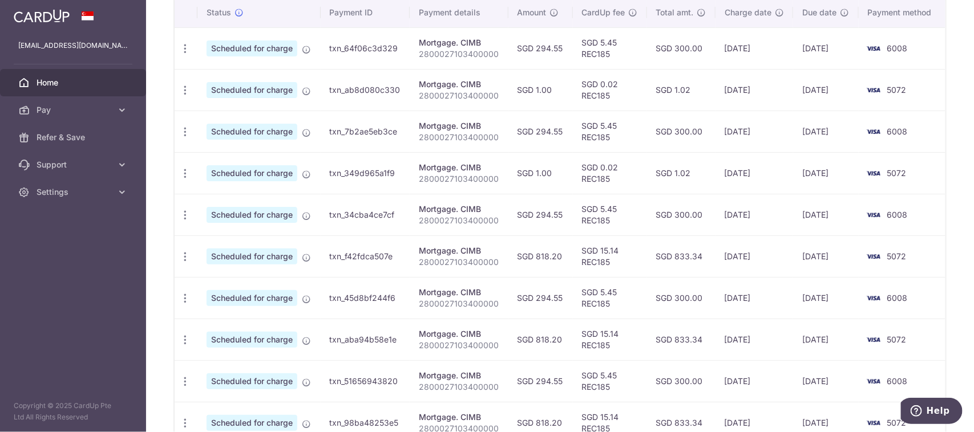
scroll to position [354, 0]
click at [61, 115] on span "Pay" at bounding box center [74, 109] width 75 height 11
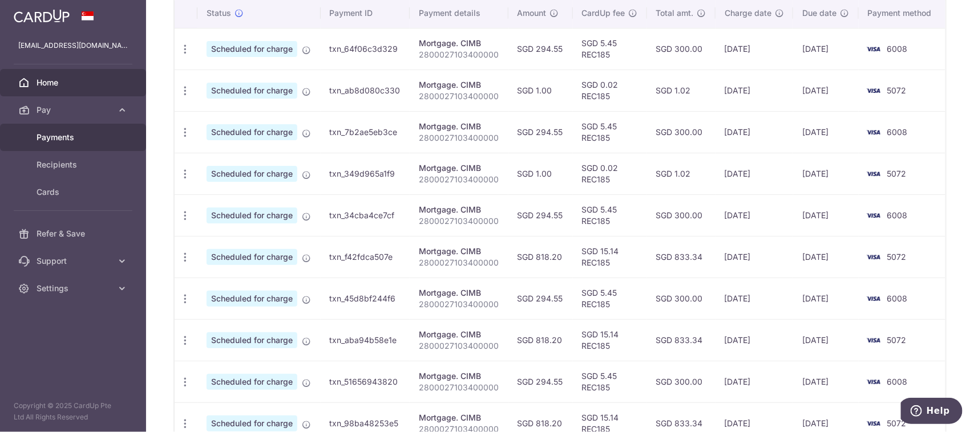
click at [67, 137] on span "Payments" at bounding box center [74, 137] width 75 height 11
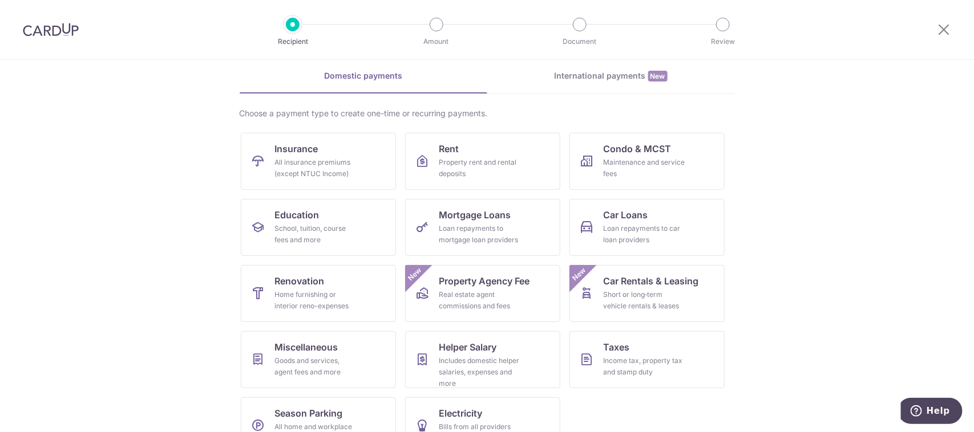
scroll to position [71, 0]
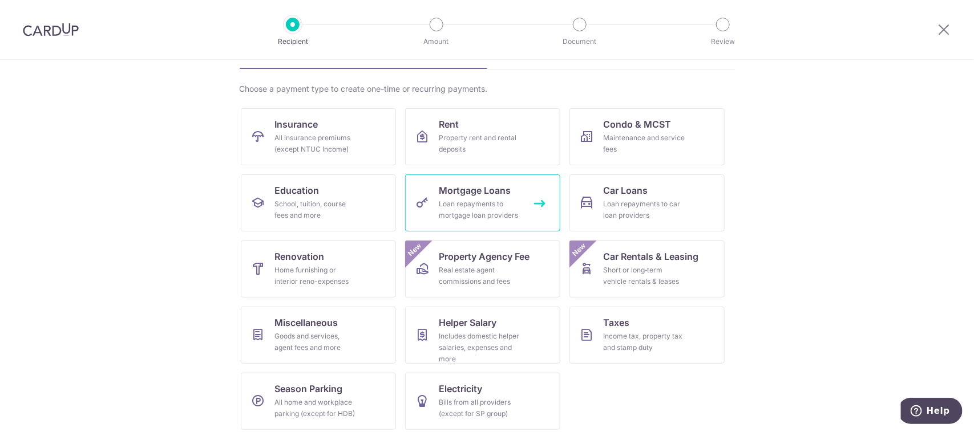
click at [477, 209] on div "Loan repayments to mortgage loan providers" at bounding box center [480, 209] width 82 height 23
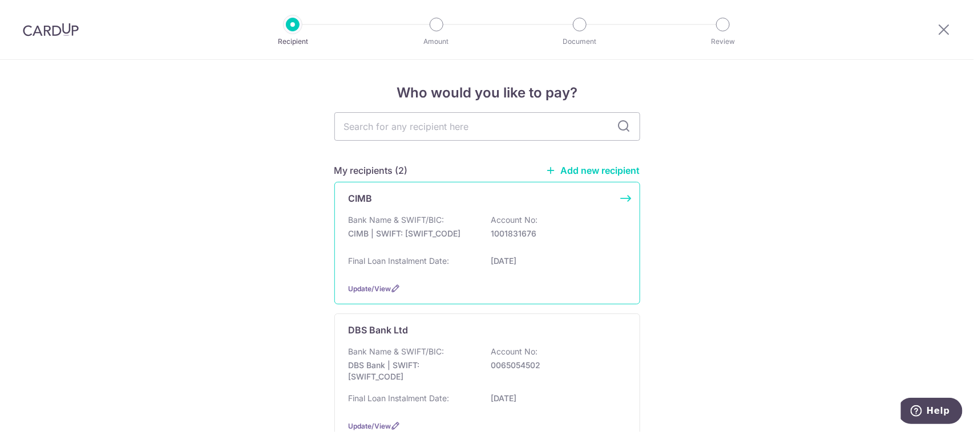
click at [460, 224] on div "Bank Name & SWIFT/BIC: CIMB | SWIFT: CIBBSGSGXXX Account No: 1001831676" at bounding box center [486, 232] width 277 height 37
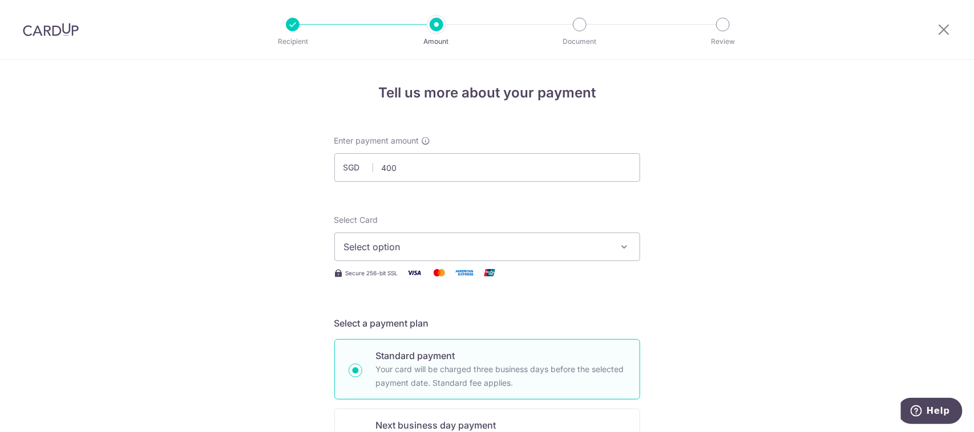
type input "400.00"
click at [391, 237] on button "Select option" at bounding box center [487, 247] width 306 height 29
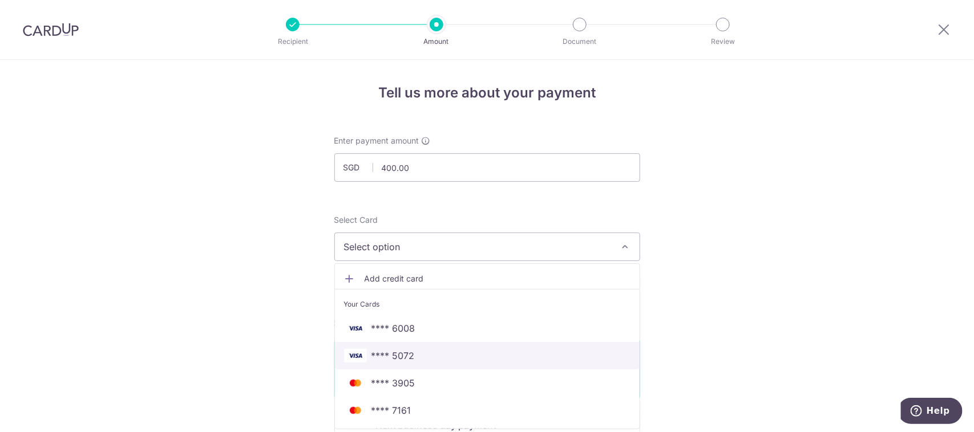
click at [416, 350] on span "**** 5072" at bounding box center [487, 356] width 286 height 14
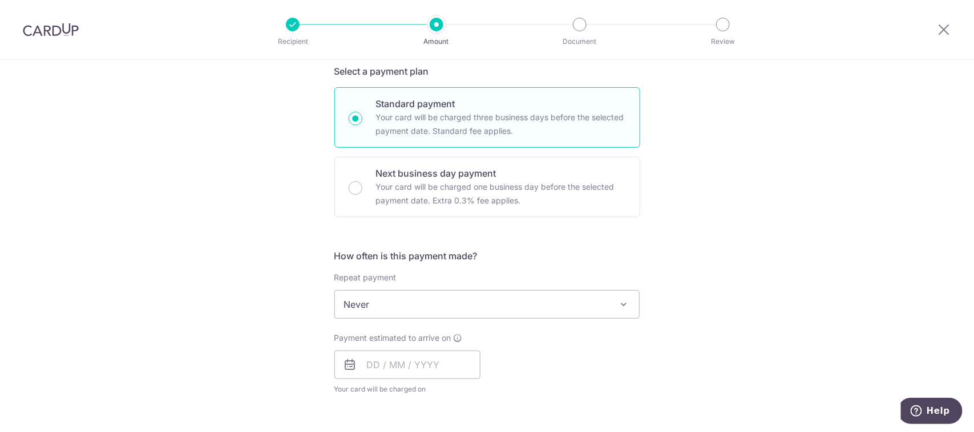
scroll to position [285, 0]
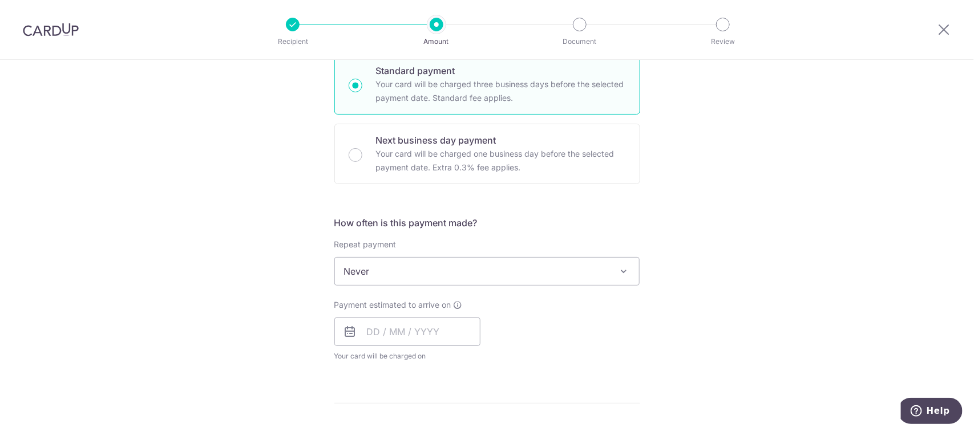
click at [389, 278] on span "Never" at bounding box center [487, 271] width 305 height 27
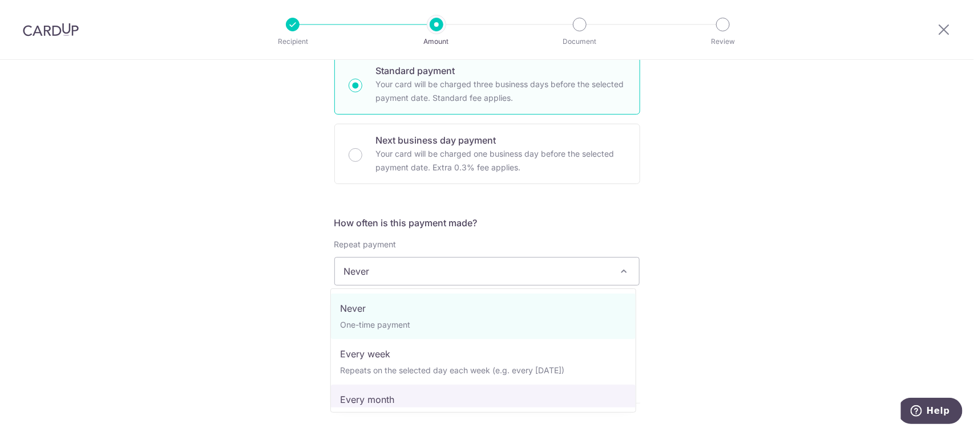
select select "3"
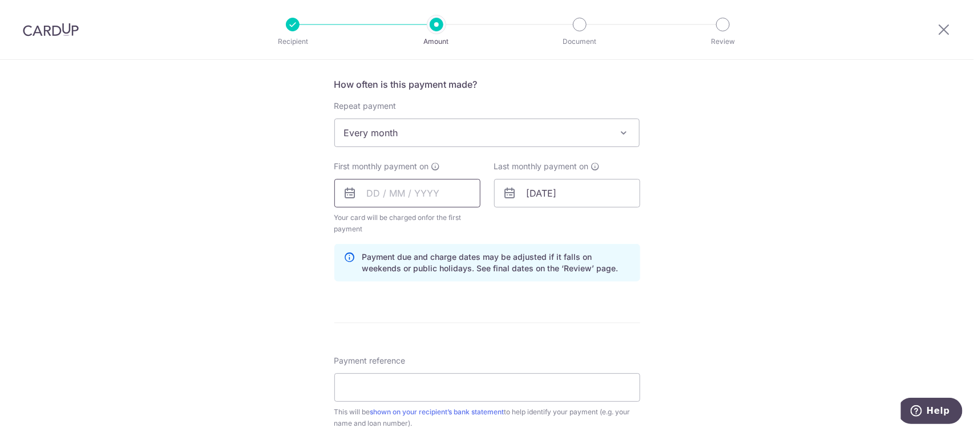
scroll to position [428, 0]
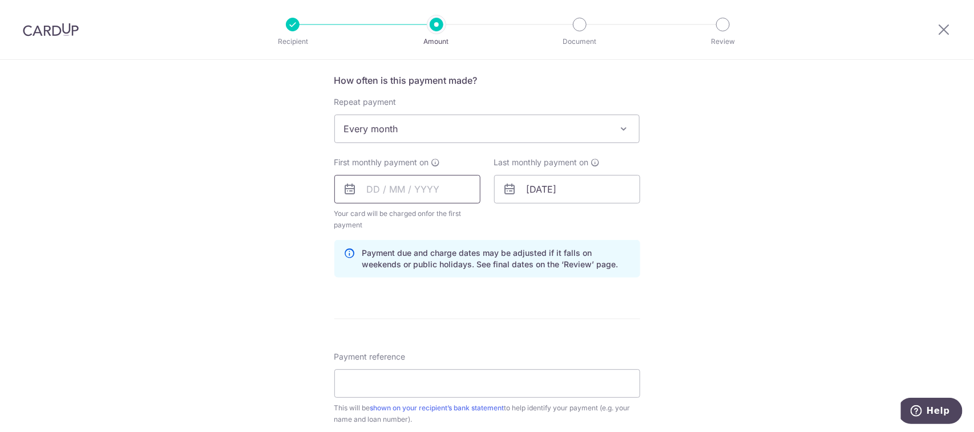
click at [402, 189] on input "text" at bounding box center [407, 189] width 146 height 29
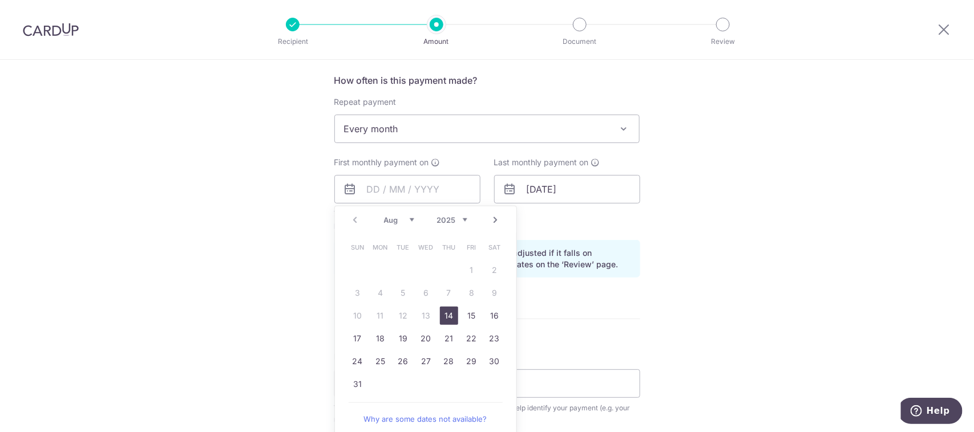
click at [449, 318] on link "14" at bounding box center [449, 316] width 18 height 18
type input "14/08/2025"
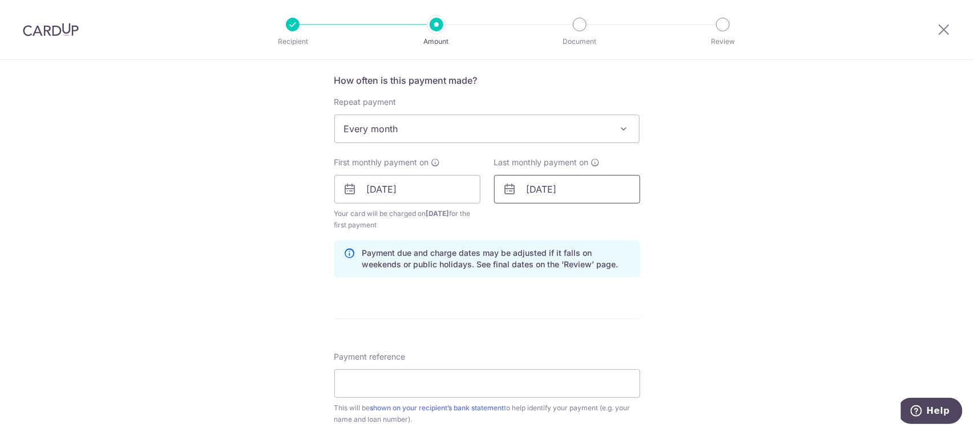
click at [599, 197] on input "01/07/2051" at bounding box center [567, 189] width 146 height 29
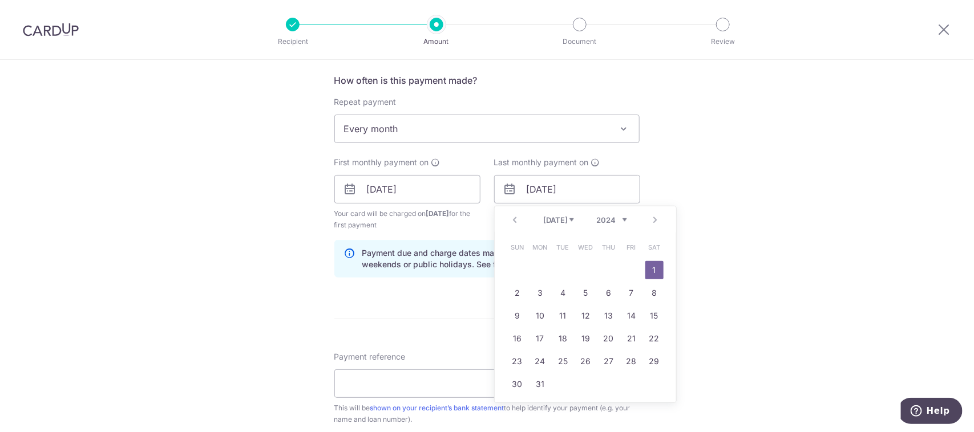
click at [619, 218] on select "2024 2025 2026 2027 2028 2029 2030 2031 2032 2033 2034 2035" at bounding box center [612, 220] width 30 height 9
click at [560, 224] on select "Jan Feb Mar Apr May Jun Jul Aug Sep Oct Nov Dec" at bounding box center [559, 220] width 30 height 9
click at [558, 358] on link "30" at bounding box center [563, 361] width 18 height 18
type input "30/09/2025"
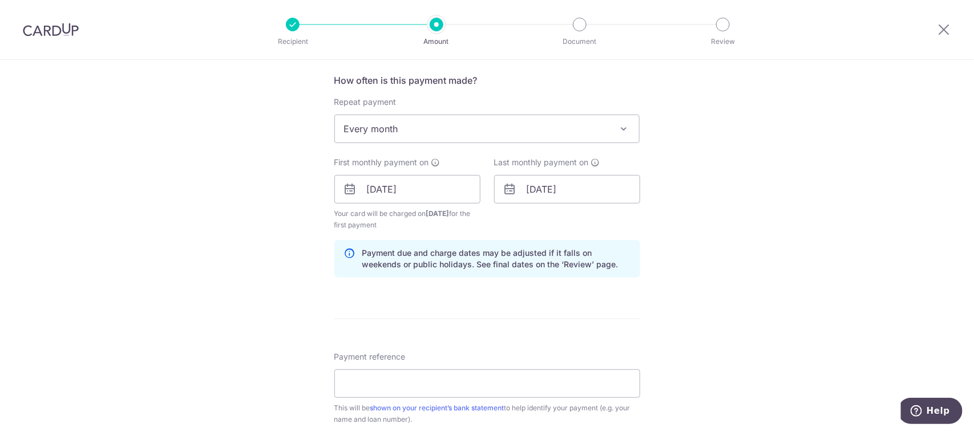
click at [790, 249] on div "Tell us more about your payment Enter payment amount SGD 400.00 400.00 Select C…" at bounding box center [487, 177] width 974 height 1090
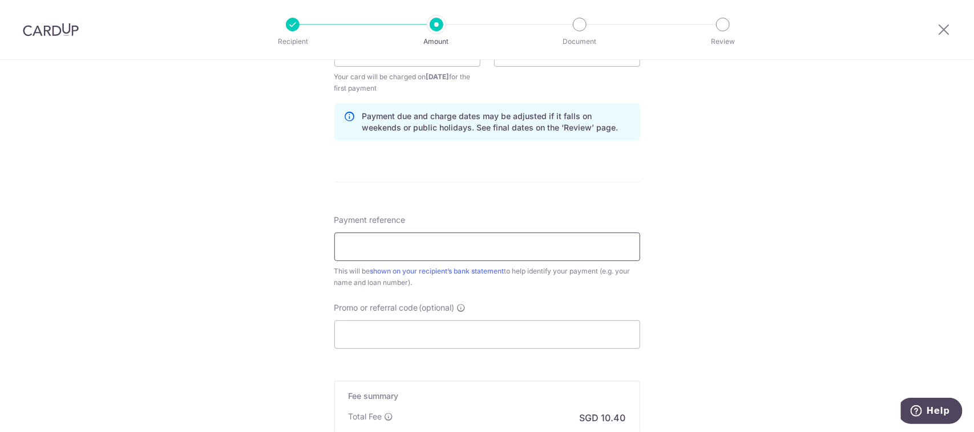
scroll to position [570, 0]
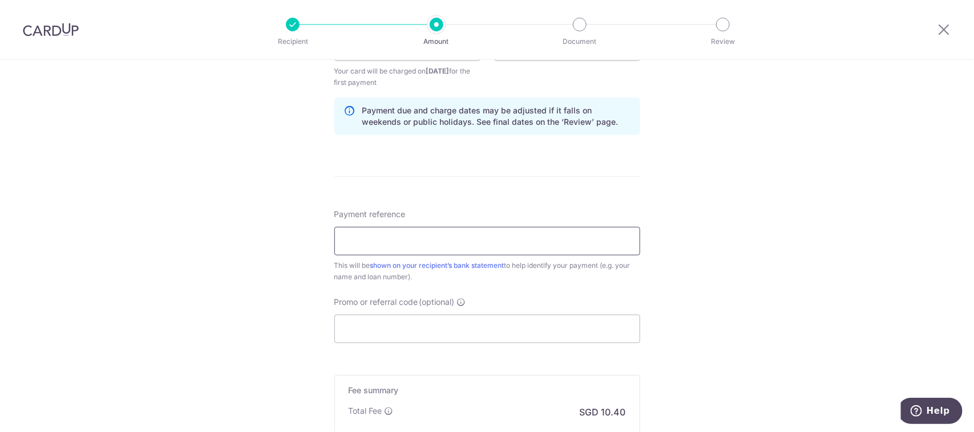
click at [531, 249] on input "Payment reference" at bounding box center [487, 241] width 306 height 29
click at [405, 234] on input "Payment reference" at bounding box center [487, 241] width 306 height 29
type input "2800027103400000"
click at [433, 321] on input "Promo or referral code (optional)" at bounding box center [487, 329] width 306 height 29
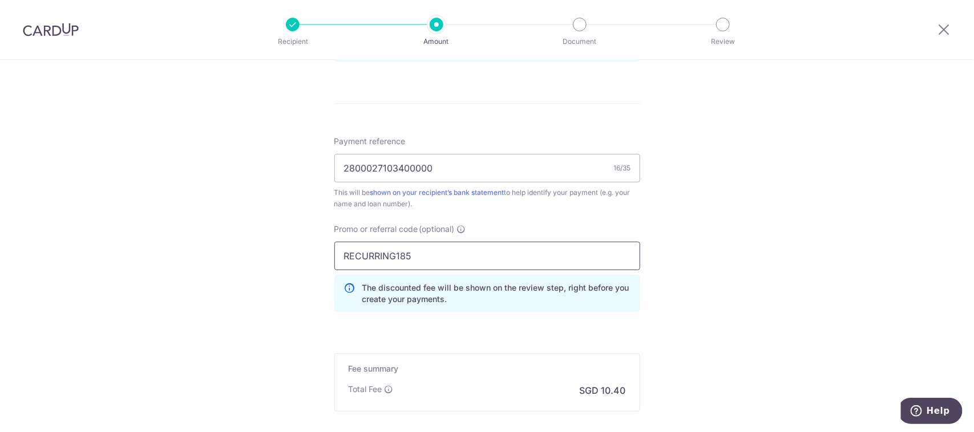
scroll to position [713, 0]
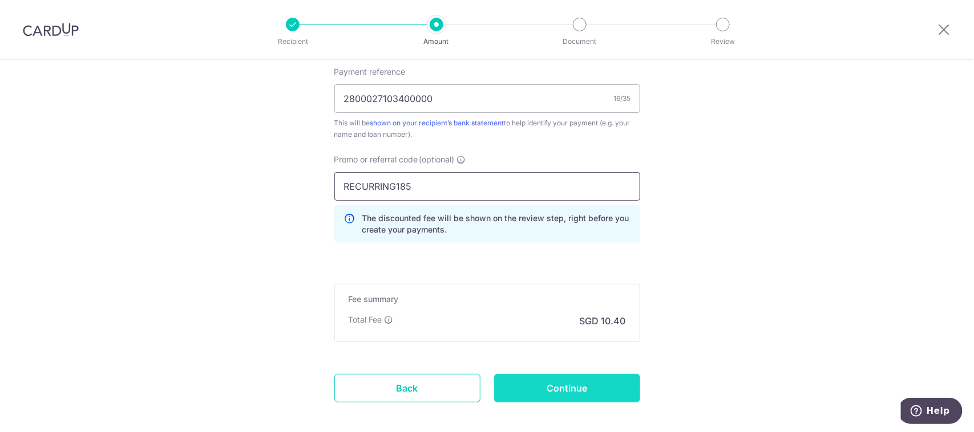
type input "RECURRING185"
click at [571, 381] on input "Continue" at bounding box center [567, 388] width 146 height 29
type input "Create Schedule"
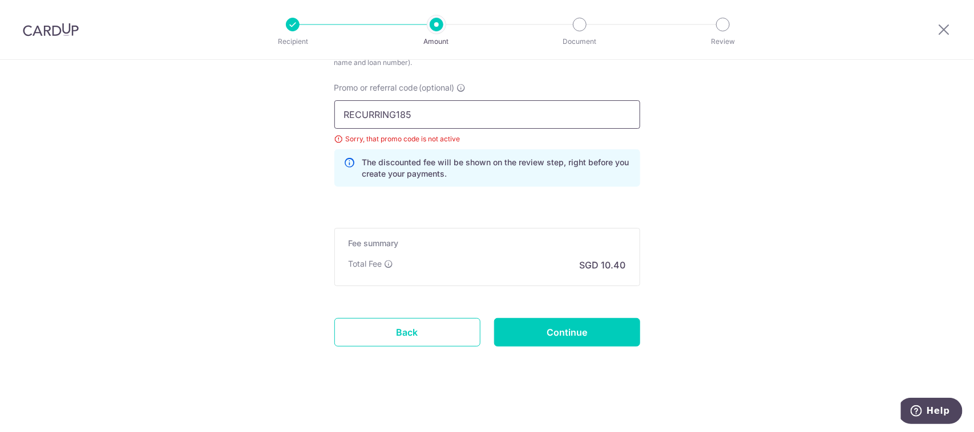
click at [391, 113] on input "RECURRING185" at bounding box center [487, 114] width 306 height 29
type input "REC185"
click at [597, 326] on input "Continue" at bounding box center [567, 332] width 146 height 29
type input "Update Schedule"
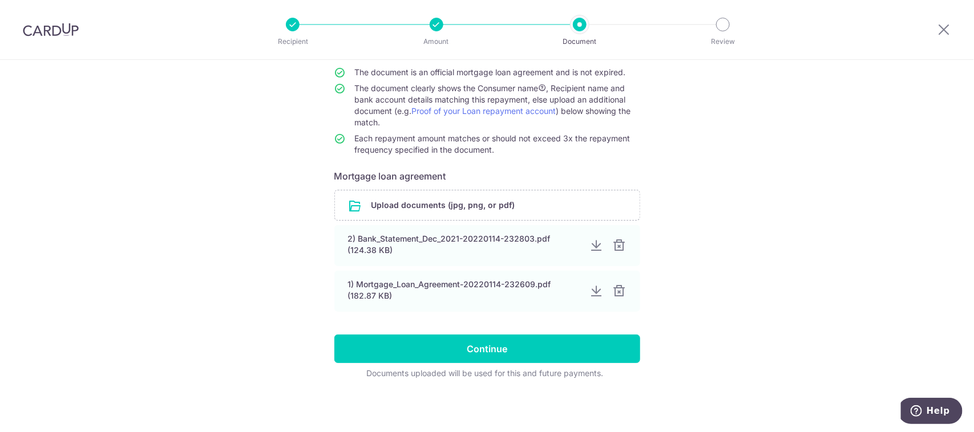
scroll to position [107, 0]
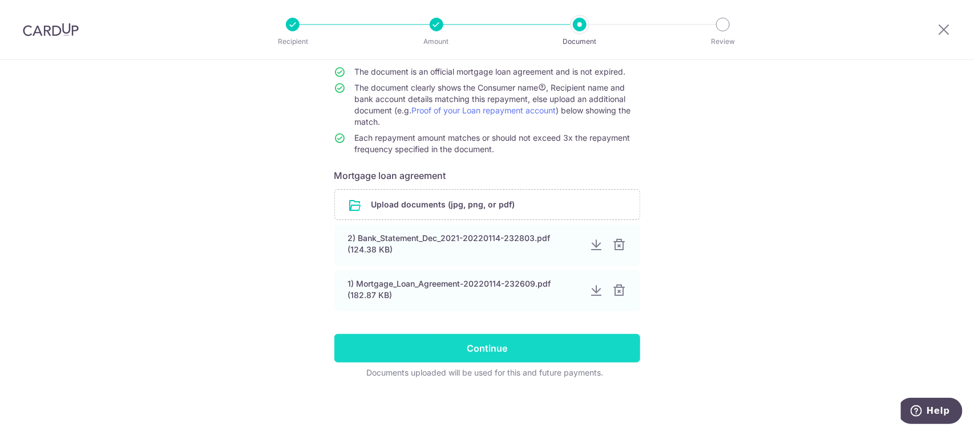
click at [478, 348] on input "Continue" at bounding box center [487, 348] width 306 height 29
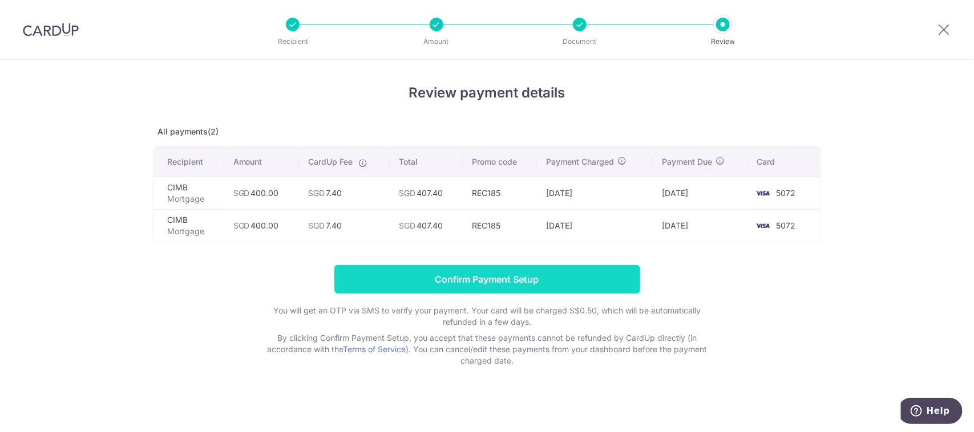
click at [498, 278] on input "Confirm Payment Setup" at bounding box center [487, 279] width 306 height 29
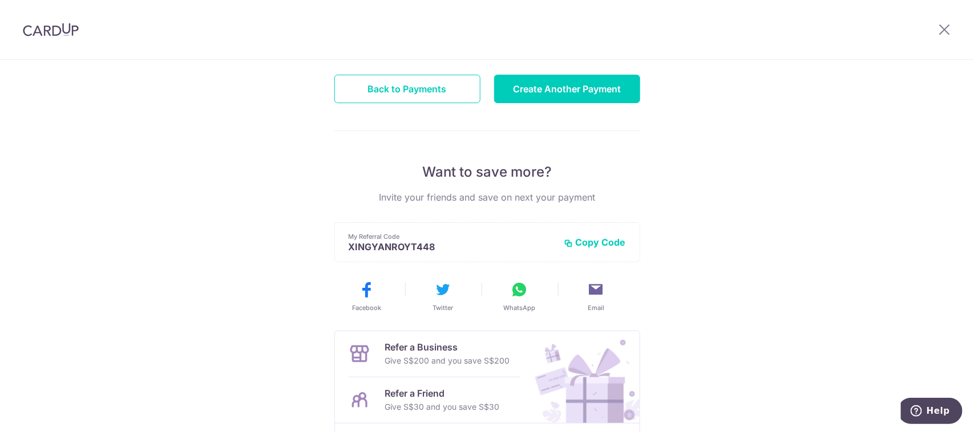
scroll to position [71, 0]
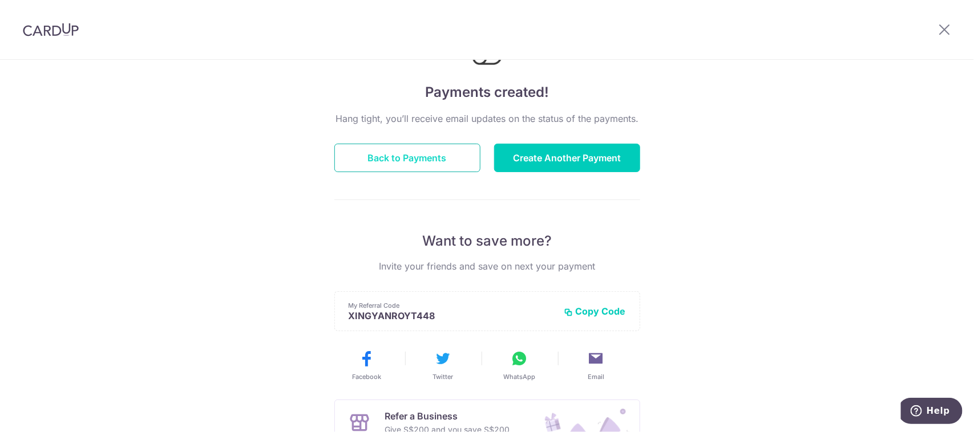
click at [415, 152] on button "Back to Payments" at bounding box center [407, 158] width 146 height 29
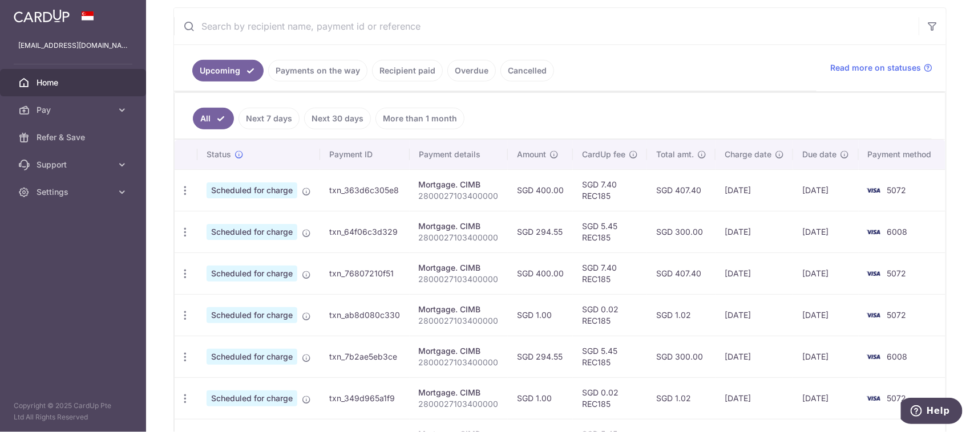
scroll to position [214, 0]
click at [183, 190] on icon "button" at bounding box center [185, 190] width 12 height 12
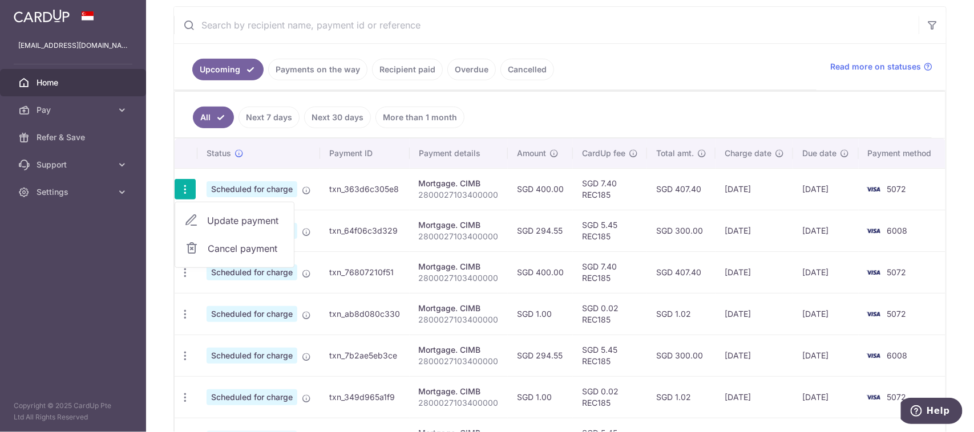
click at [241, 221] on span "Update payment" at bounding box center [246, 221] width 78 height 14
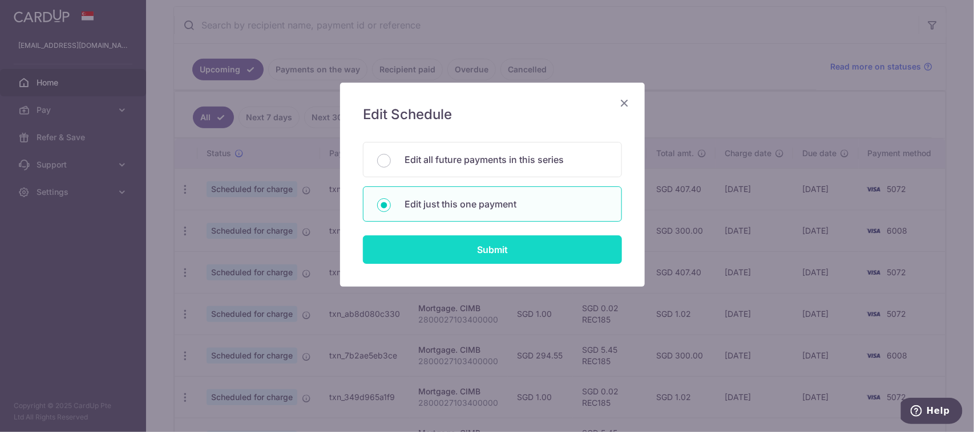
click at [483, 246] on input "Submit" at bounding box center [492, 250] width 259 height 29
radio input "true"
type input "400.00"
type input "[DATE]"
type input "2800027103400000"
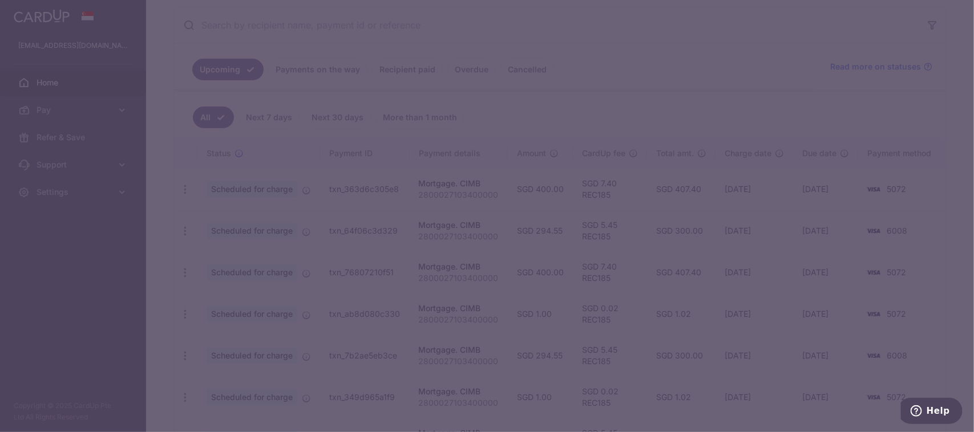
type input "REC185"
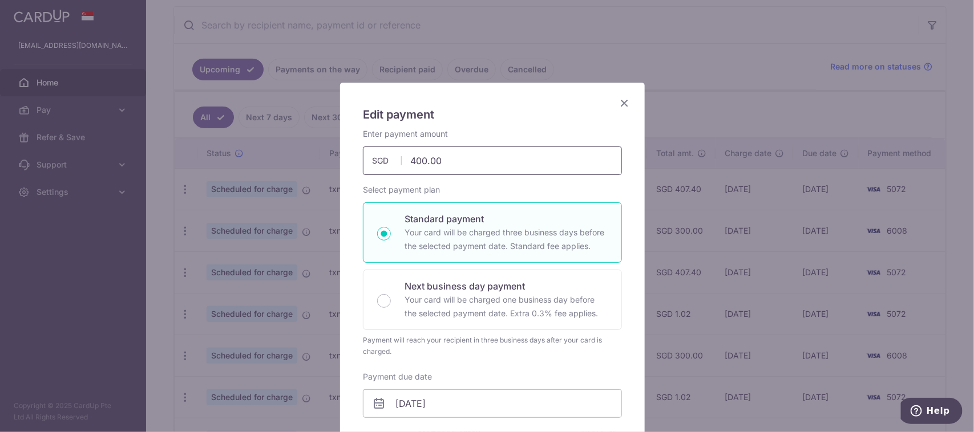
drag, startPoint x: 468, startPoint y: 163, endPoint x: 417, endPoint y: 157, distance: 51.1
click at [417, 157] on input "400.00" at bounding box center [492, 161] width 259 height 29
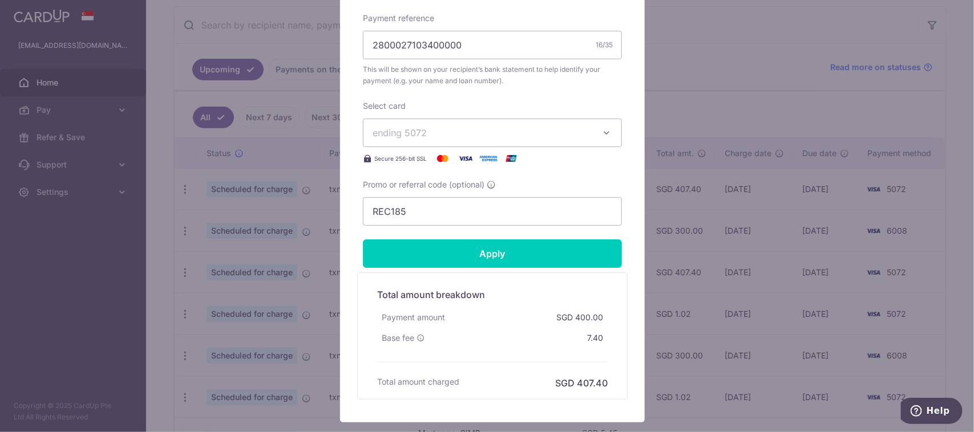
scroll to position [428, 0]
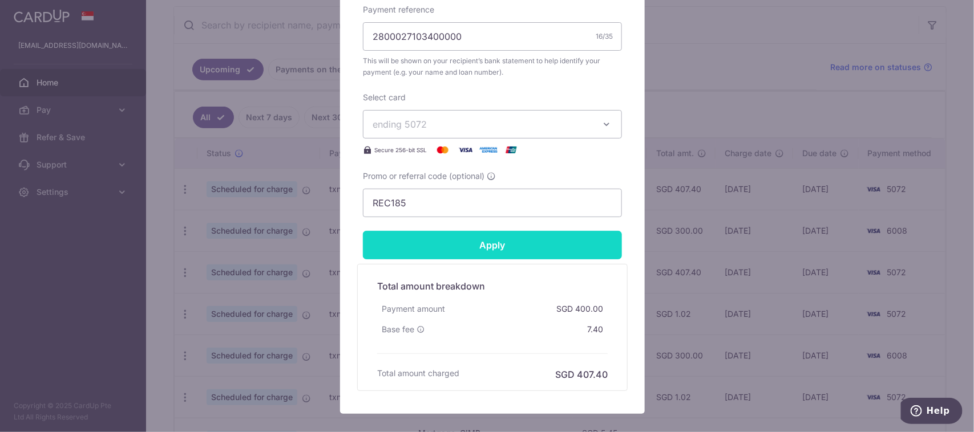
type input "403.00"
click at [486, 241] on input "Apply" at bounding box center [492, 245] width 259 height 29
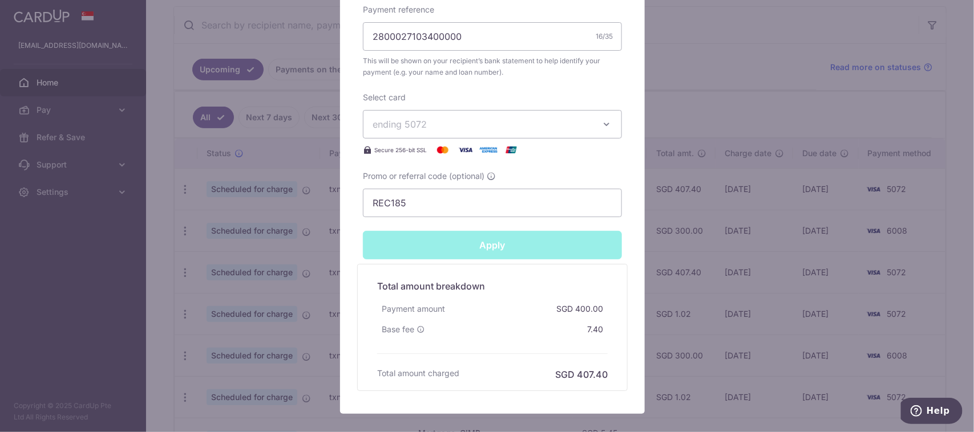
type input "Successfully Applied"
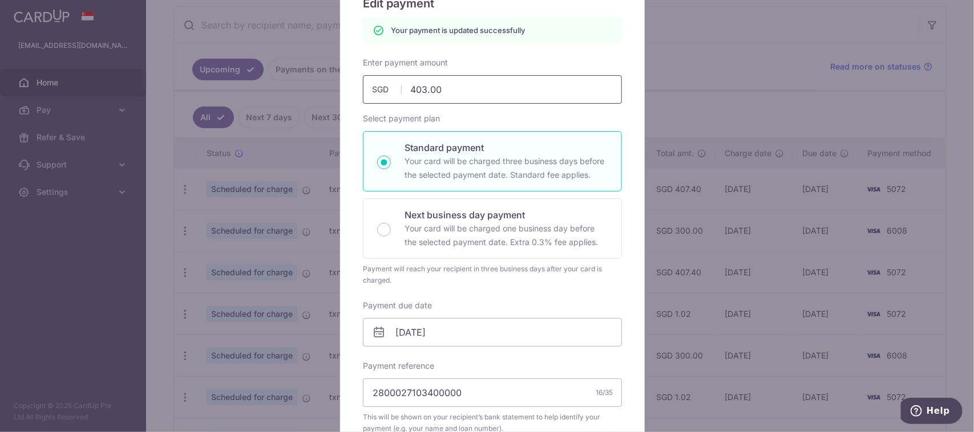
click at [423, 90] on input "403.00" at bounding box center [492, 89] width 259 height 29
type input "402.00"
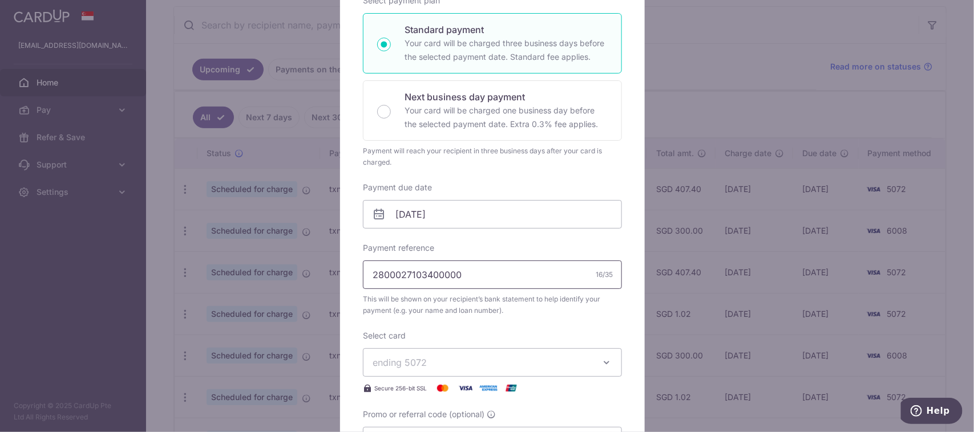
scroll to position [325, 0]
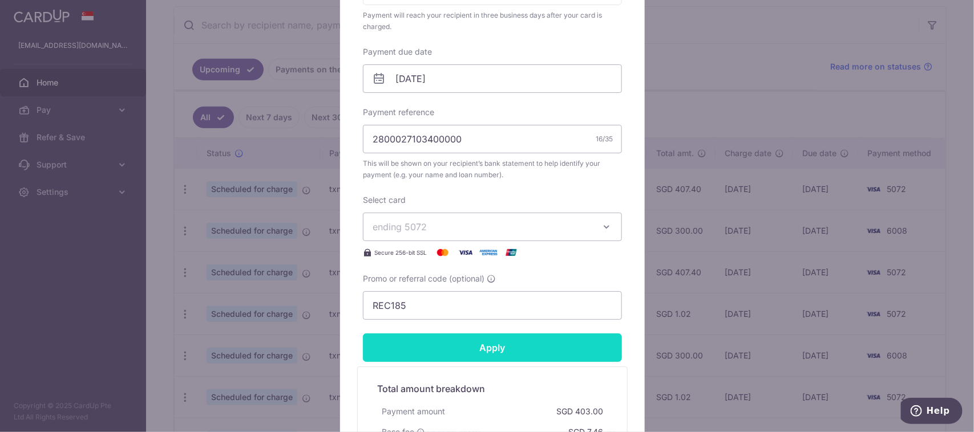
click at [488, 351] on input "Apply" at bounding box center [492, 348] width 259 height 29
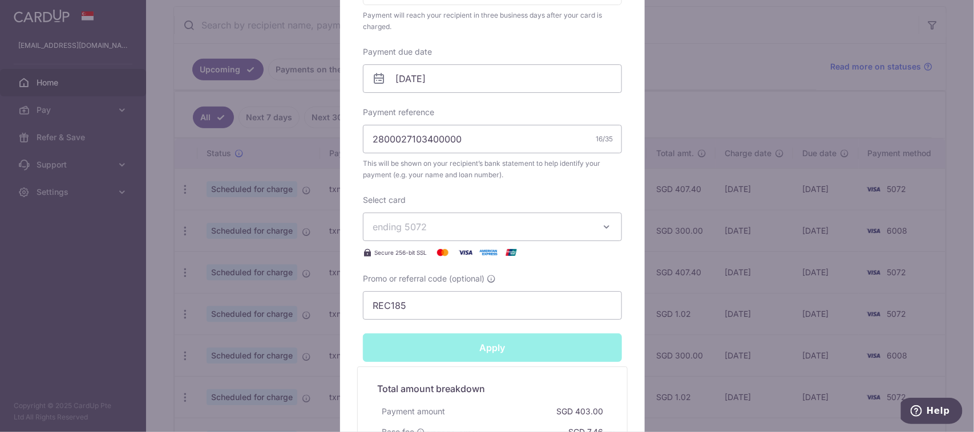
type input "Successfully Applied"
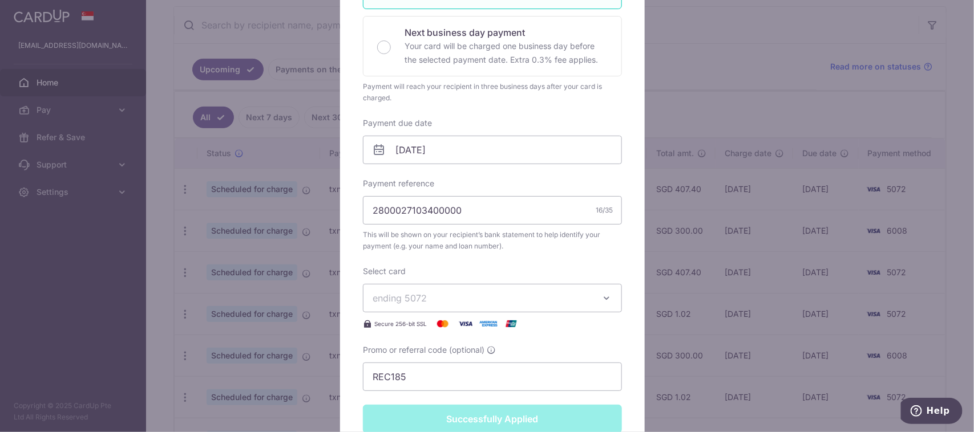
scroll to position [9, 0]
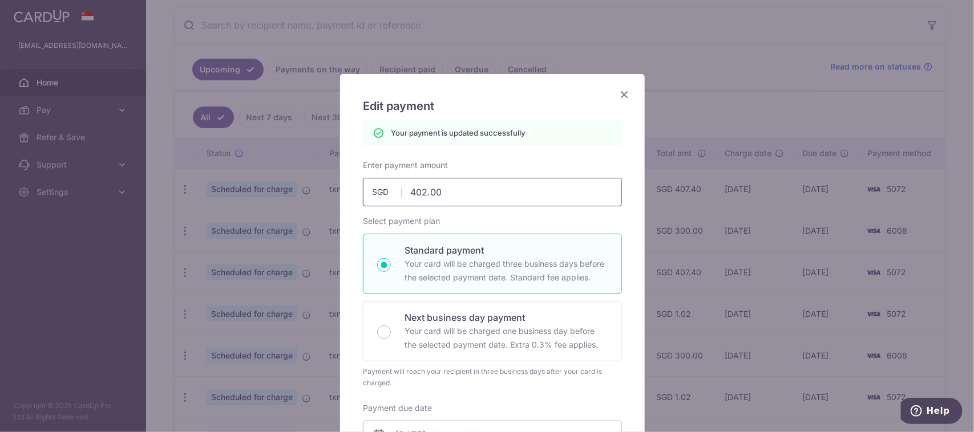
drag, startPoint x: 427, startPoint y: 191, endPoint x: 443, endPoint y: 193, distance: 16.6
click at [443, 193] on input "402.00" at bounding box center [492, 192] width 259 height 29
type input "402.3"
type input "Apply"
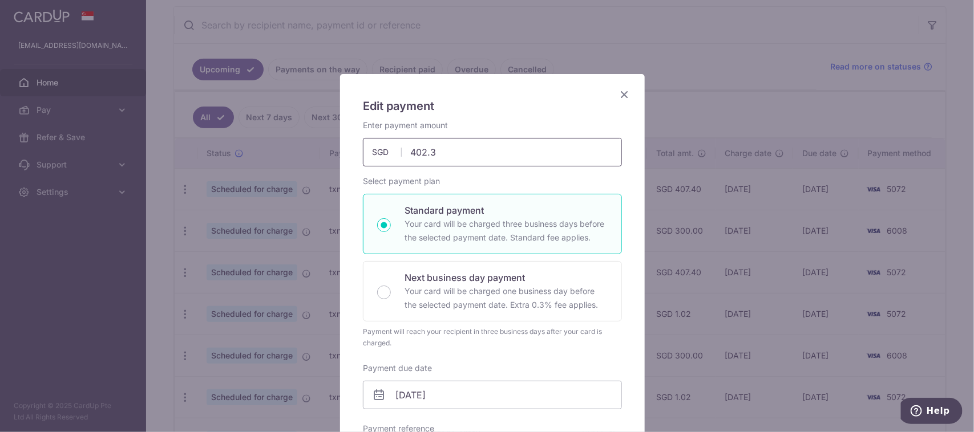
type input "402.35"
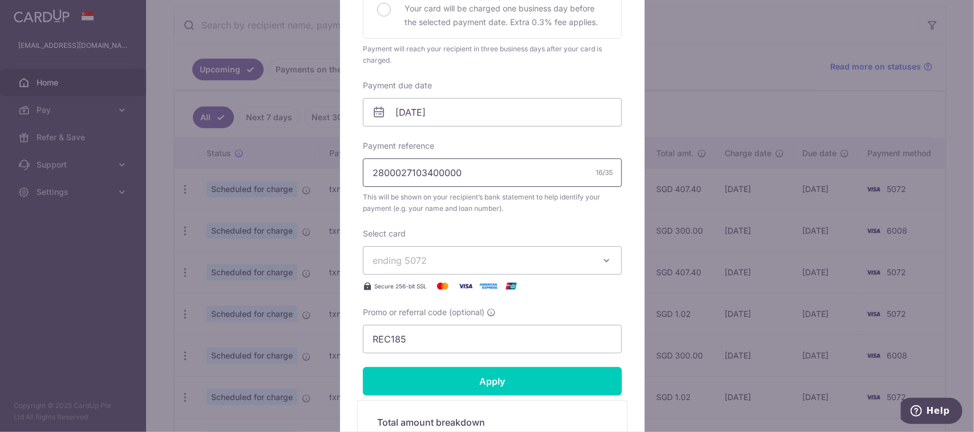
scroll to position [365, 0]
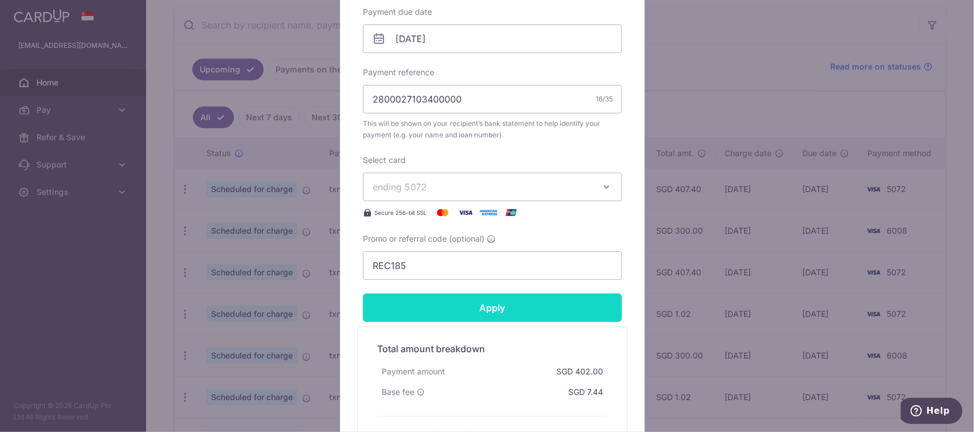
click at [494, 306] on input "Apply" at bounding box center [492, 308] width 259 height 29
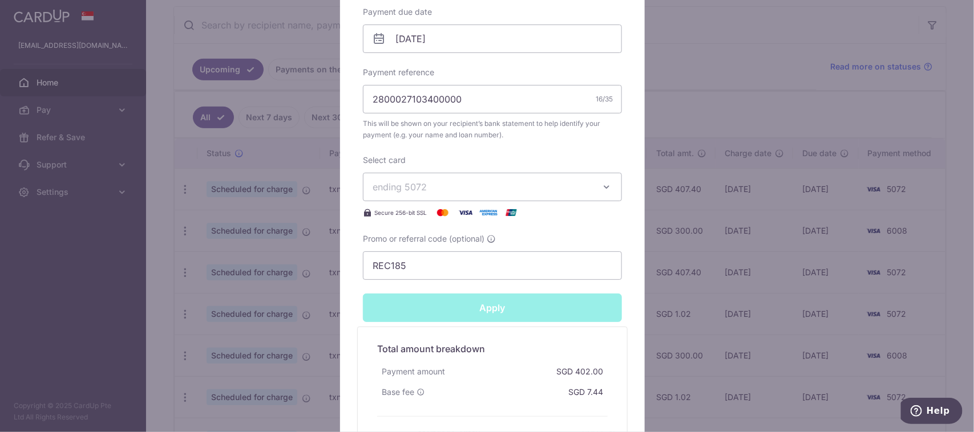
type input "Successfully Applied"
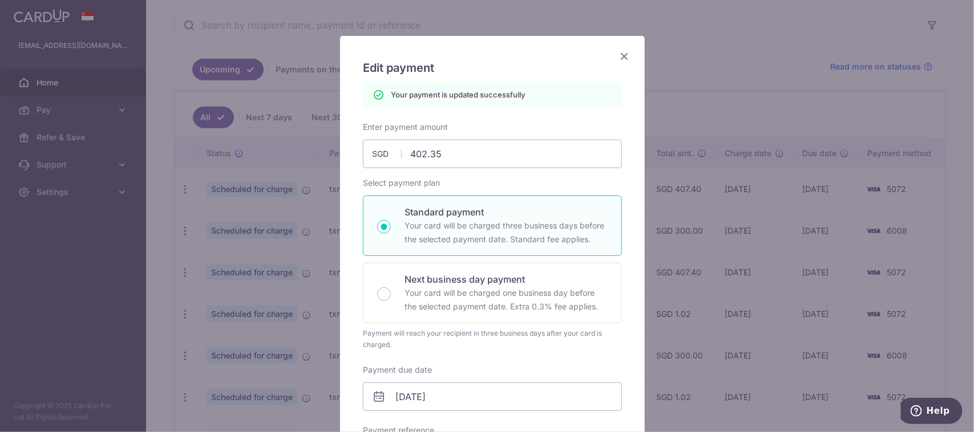
scroll to position [0, 0]
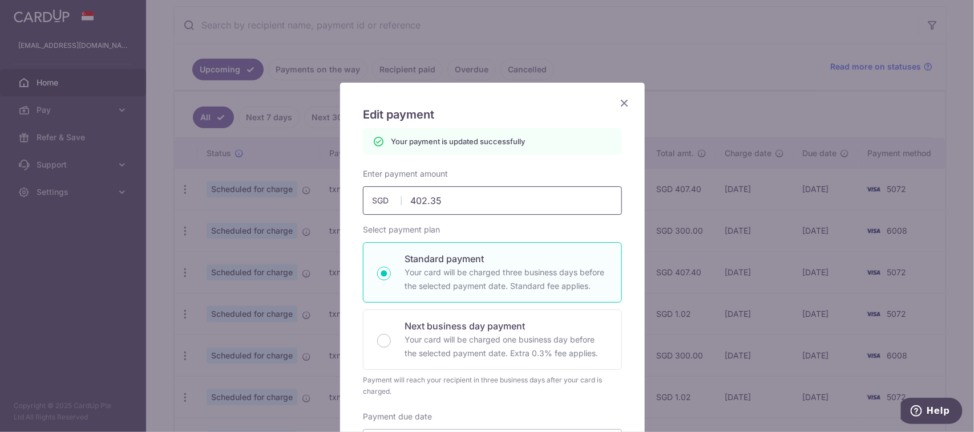
drag, startPoint x: 429, startPoint y: 198, endPoint x: 437, endPoint y: 198, distance: 8.0
click at [437, 198] on input "402.35" at bounding box center [492, 201] width 259 height 29
type input "402.39"
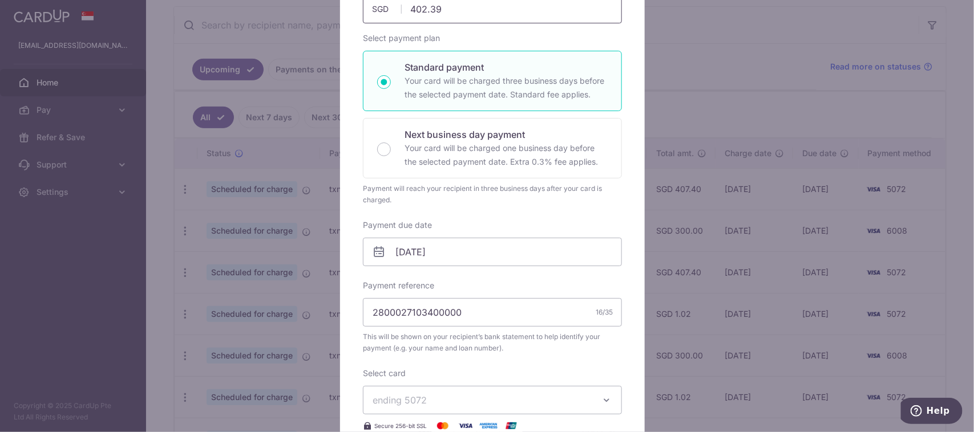
scroll to position [356, 0]
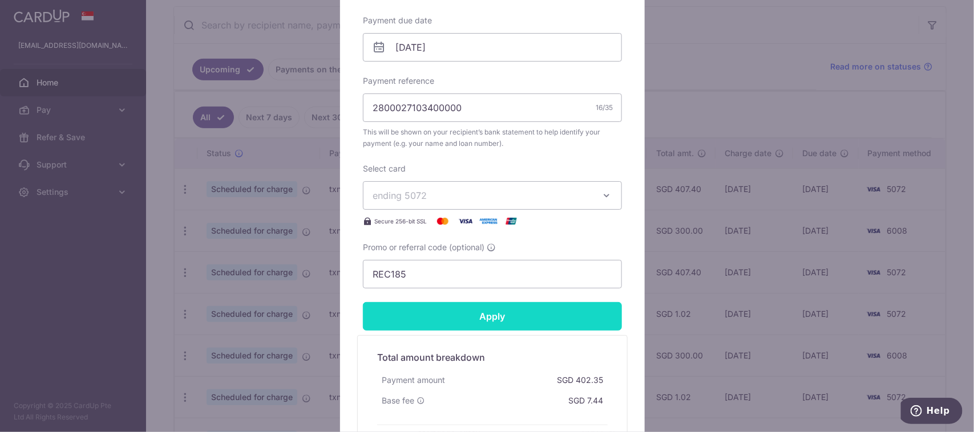
click at [490, 314] on input "Apply" at bounding box center [492, 316] width 259 height 29
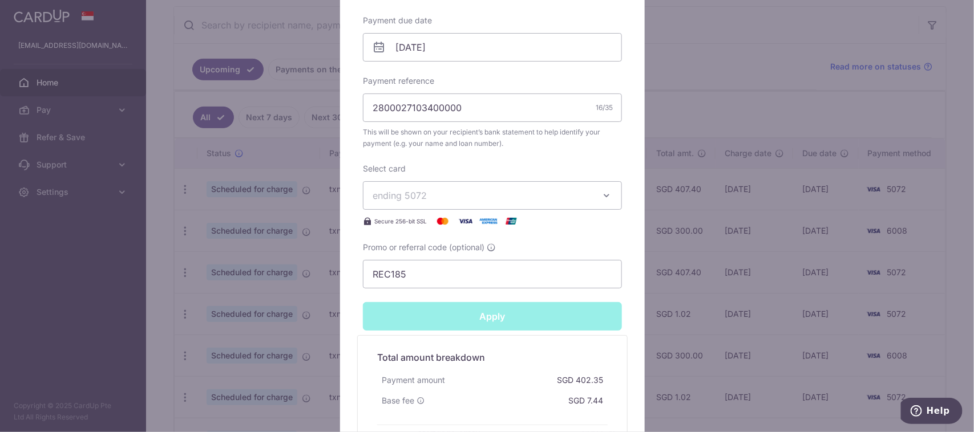
type input "Successfully Applied"
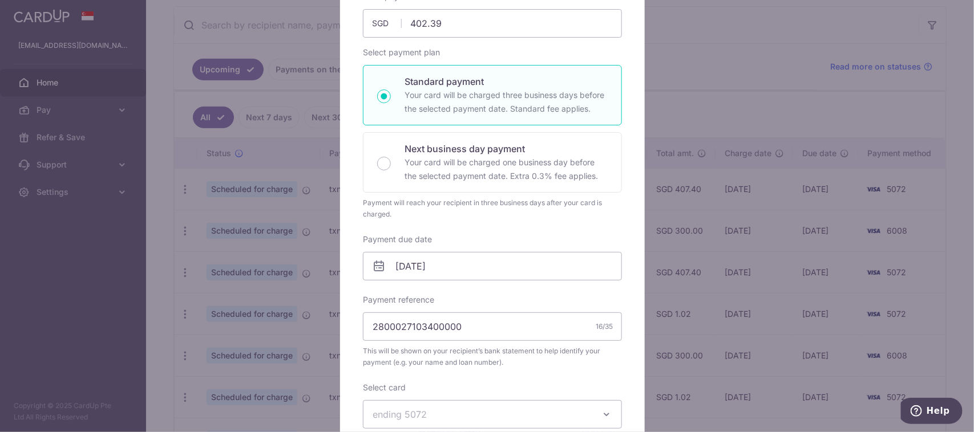
scroll to position [0, 0]
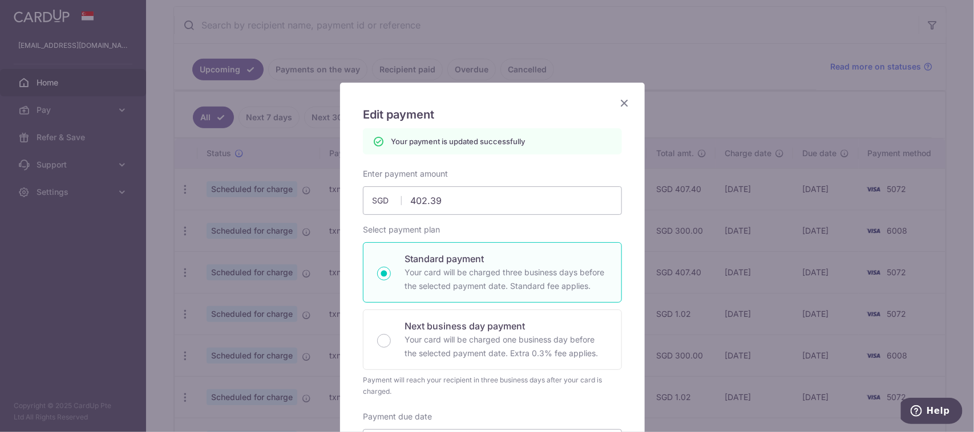
click at [619, 99] on icon "Close" at bounding box center [624, 103] width 14 height 14
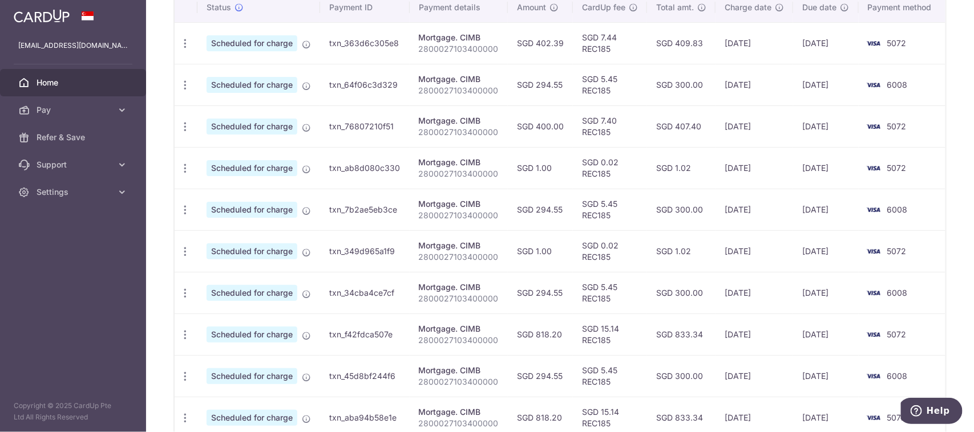
scroll to position [298, 0]
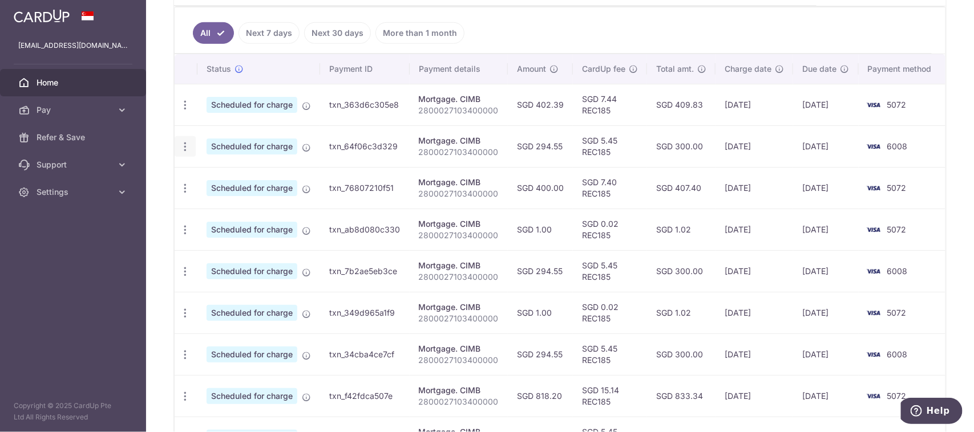
click at [181, 111] on icon "button" at bounding box center [185, 105] width 12 height 12
click at [225, 180] on span "Update payment" at bounding box center [246, 178] width 78 height 14
radio input "true"
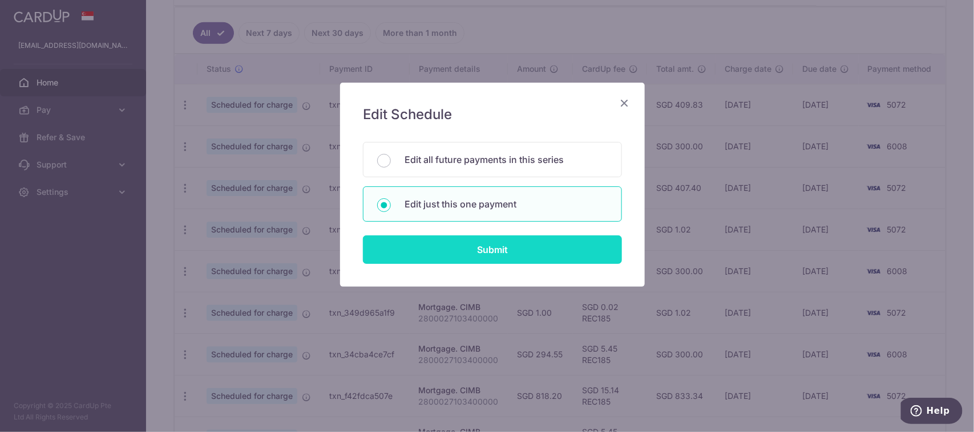
click at [477, 246] on input "Submit" at bounding box center [492, 250] width 259 height 29
radio input "true"
type input "294.55"
type input "08/09/2025"
type input "2800027103400000"
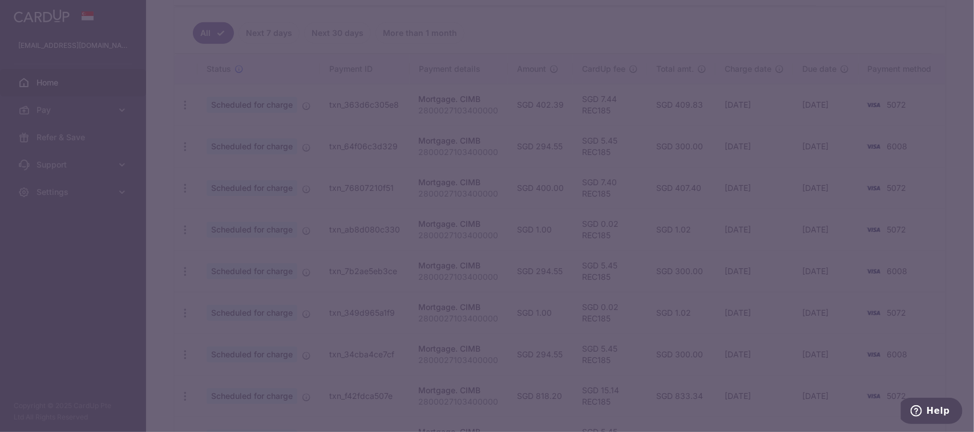
type input "REC185"
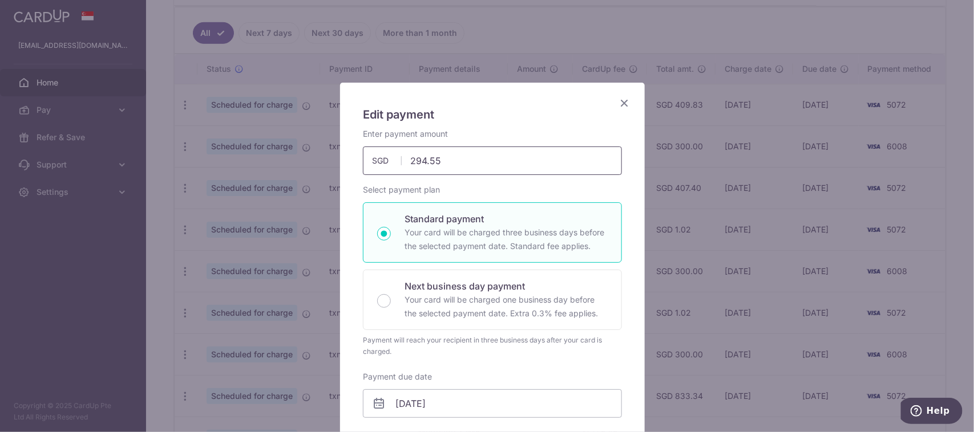
drag, startPoint x: 404, startPoint y: 156, endPoint x: 512, endPoint y: 169, distance: 108.7
click at [512, 169] on input "294.55" at bounding box center [492, 161] width 259 height 29
type input "818.20"
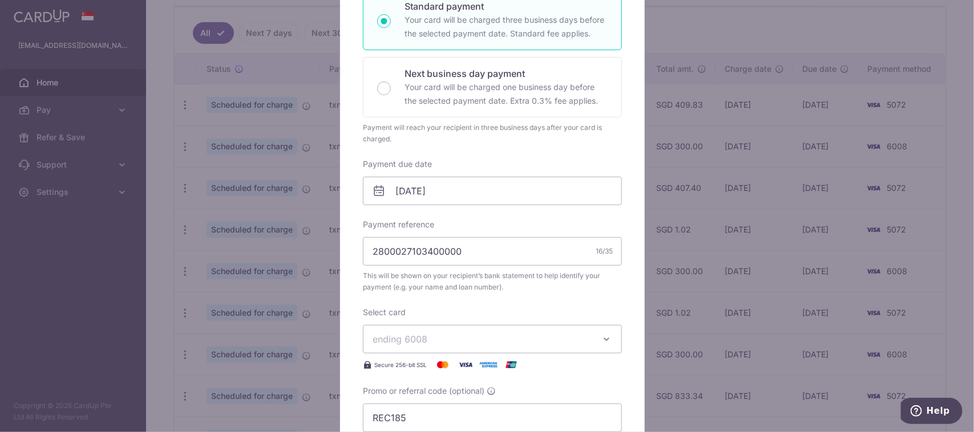
scroll to position [214, 0]
click at [508, 184] on input "08/09/2025" at bounding box center [492, 190] width 259 height 29
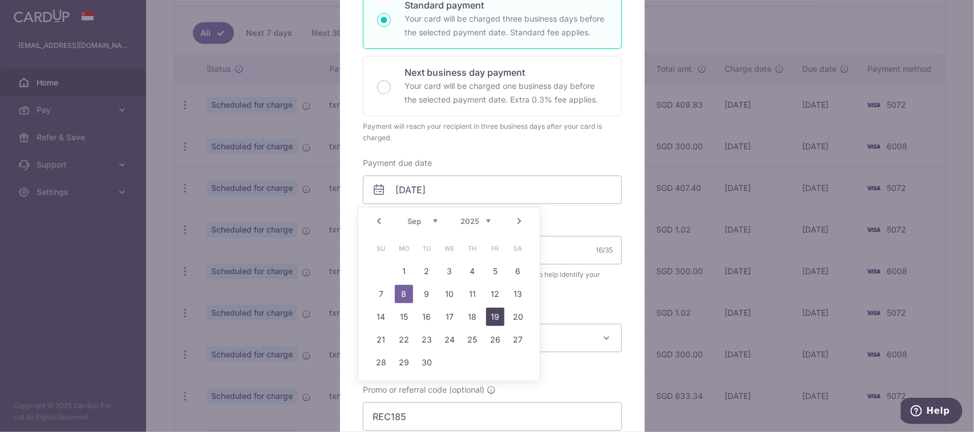
click at [492, 318] on link "19" at bounding box center [495, 317] width 18 height 18
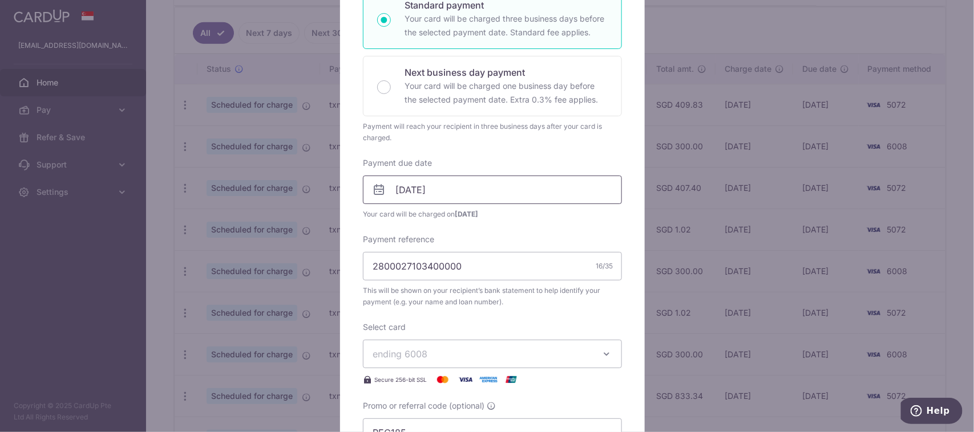
click at [477, 193] on input "[DATE]" at bounding box center [492, 190] width 259 height 29
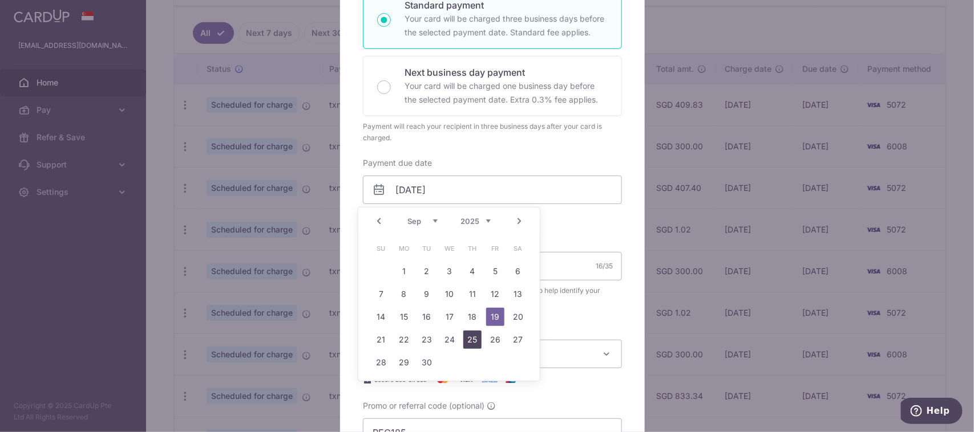
click at [478, 340] on link "25" at bounding box center [472, 340] width 18 height 18
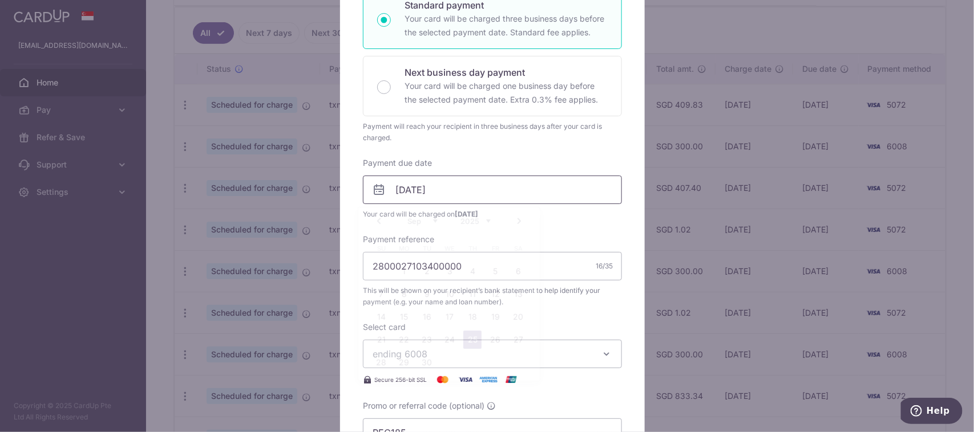
click at [479, 193] on input "[DATE]" at bounding box center [492, 190] width 259 height 29
click at [500, 147] on div "Enter payment amount 818.20 818.20 SGD To change the payment amount, please can…" at bounding box center [492, 180] width 259 height 533
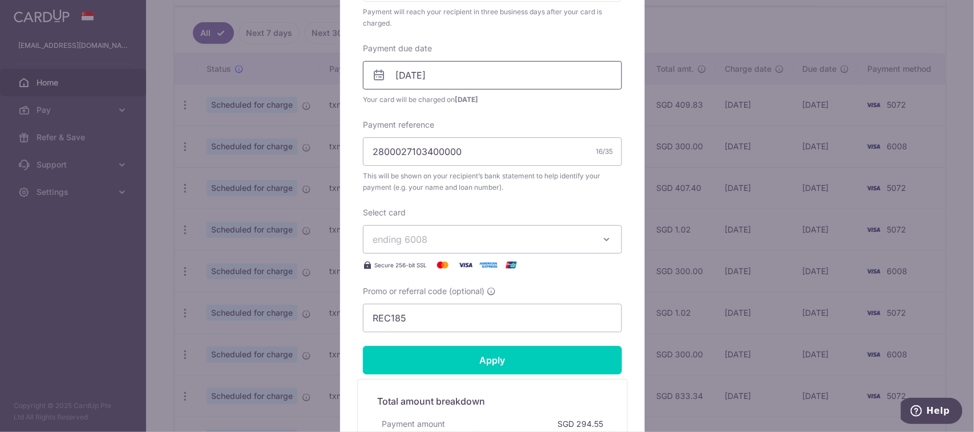
scroll to position [356, 0]
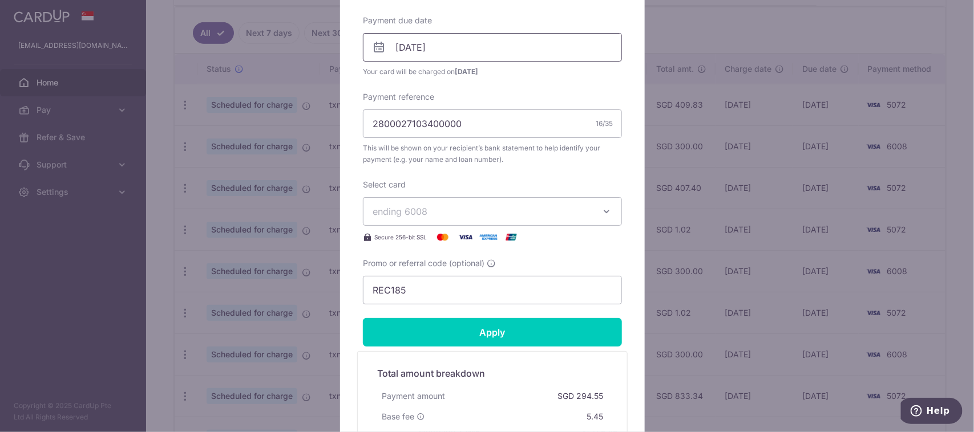
click at [477, 46] on input "[DATE]" at bounding box center [492, 47] width 259 height 29
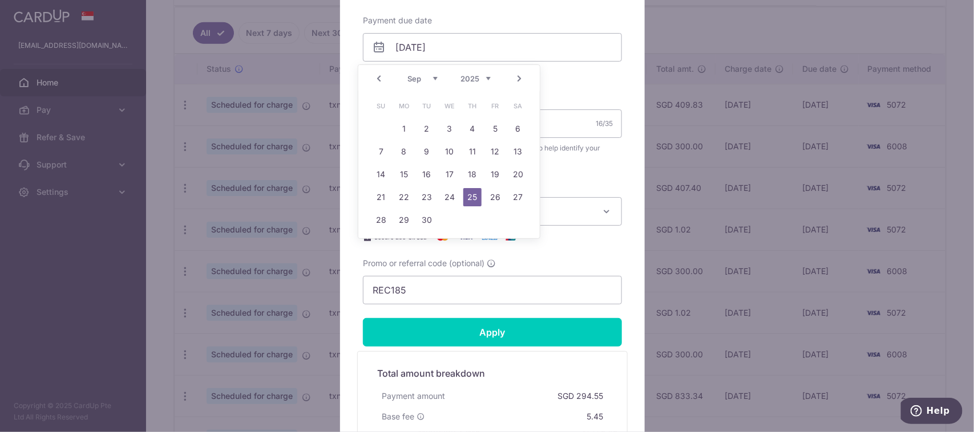
click at [376, 82] on link "Prev" at bounding box center [379, 79] width 14 height 14
click at [475, 198] on link "21" at bounding box center [472, 197] width 18 height 18
type input "[DATE]"
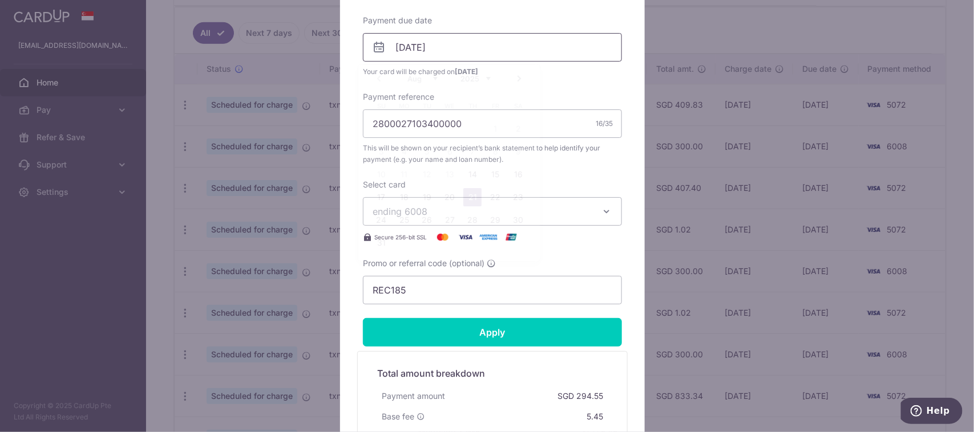
click at [475, 55] on input "[DATE]" at bounding box center [492, 47] width 259 height 29
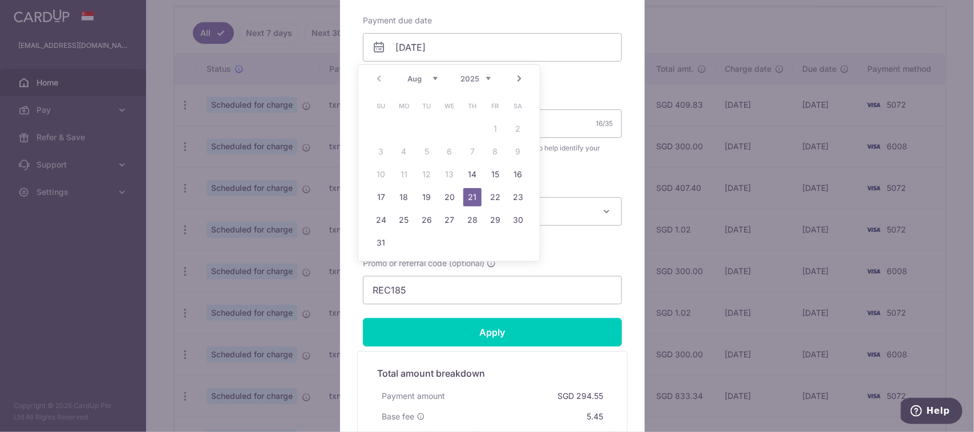
click at [475, 201] on link "21" at bounding box center [472, 197] width 18 height 18
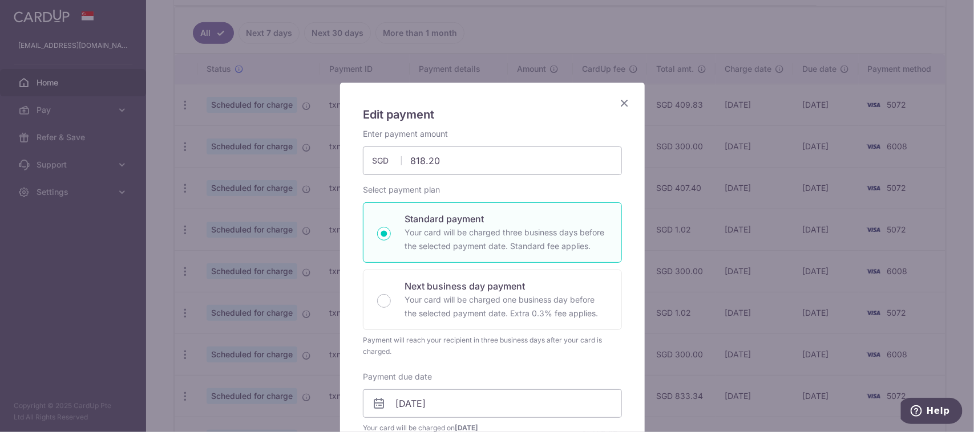
scroll to position [428, 0]
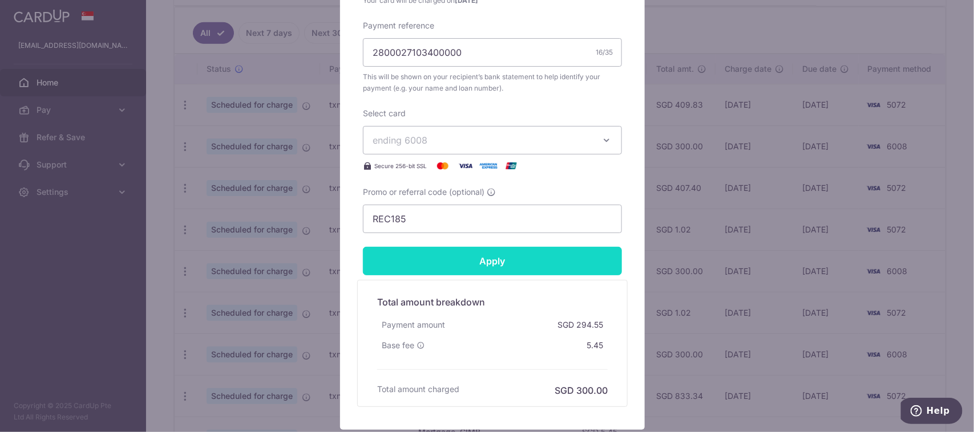
click at [520, 260] on input "Apply" at bounding box center [492, 261] width 259 height 29
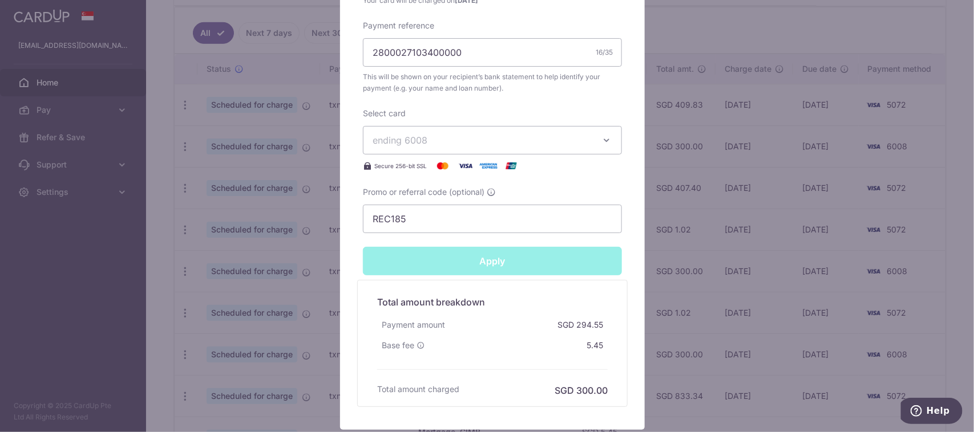
type input "Successfully Applied"
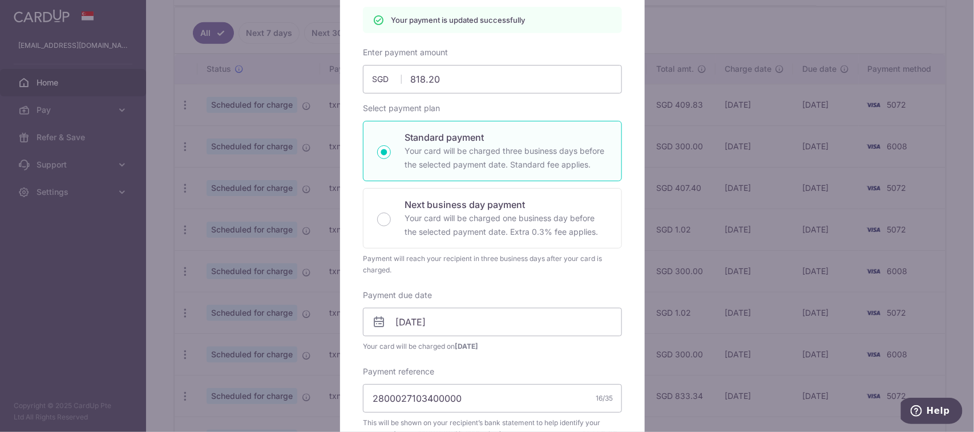
scroll to position [0, 0]
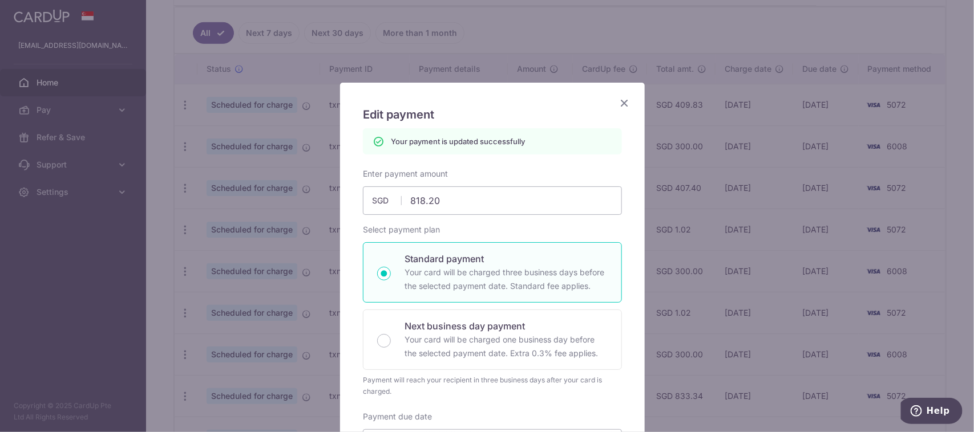
click at [617, 100] on icon "Close" at bounding box center [624, 103] width 14 height 14
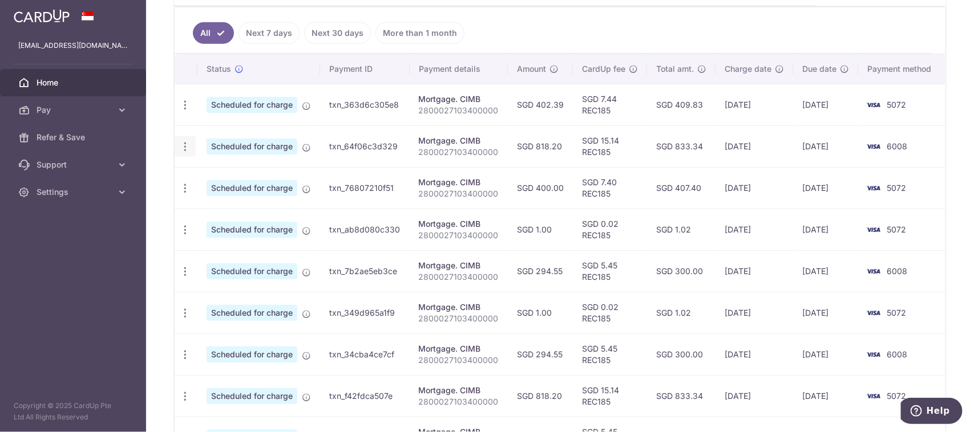
click at [187, 111] on icon "button" at bounding box center [185, 105] width 12 height 12
click at [253, 174] on span "Update payment" at bounding box center [246, 178] width 78 height 14
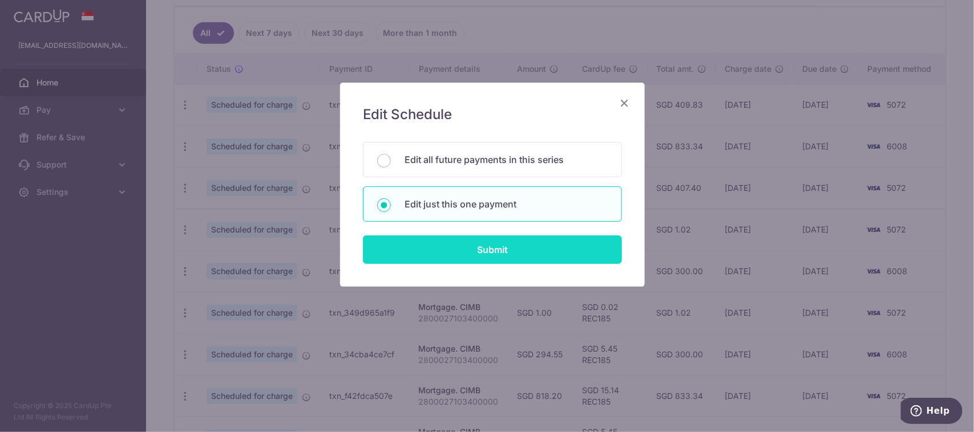
click at [421, 246] on input "Submit" at bounding box center [492, 250] width 259 height 29
radio input "true"
type input "818.20"
type input "[DATE]"
type input "2800027103400000"
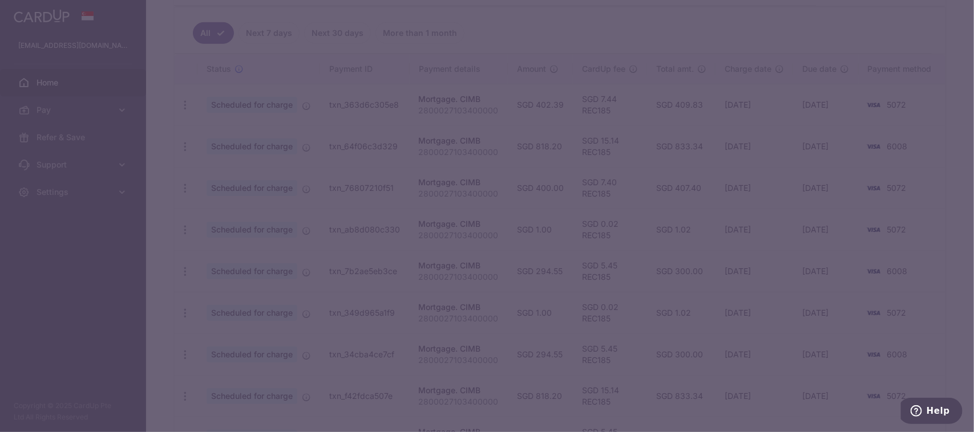
type input "REC185"
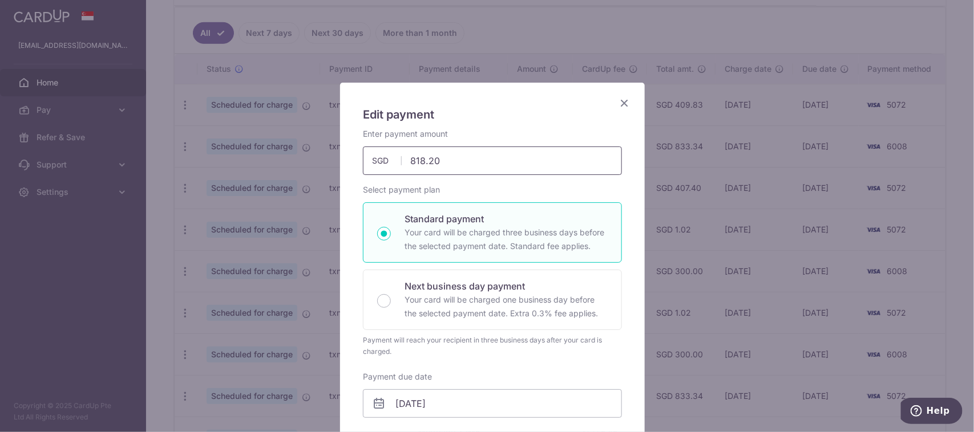
drag, startPoint x: 442, startPoint y: 160, endPoint x: 344, endPoint y: 156, distance: 98.2
type input "294.55"
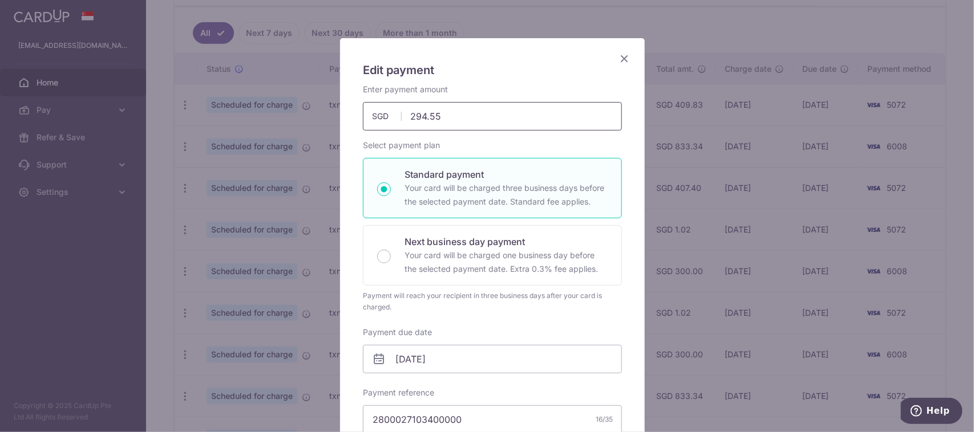
scroll to position [143, 0]
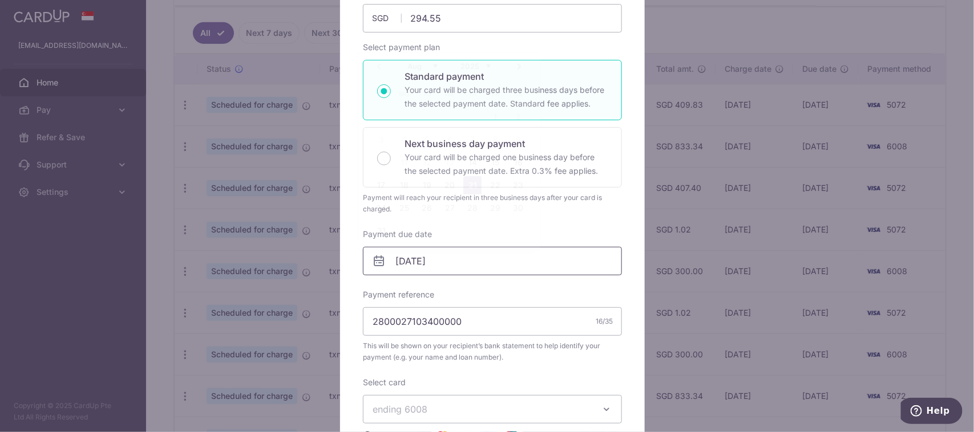
click at [469, 266] on input "[DATE]" at bounding box center [492, 261] width 259 height 29
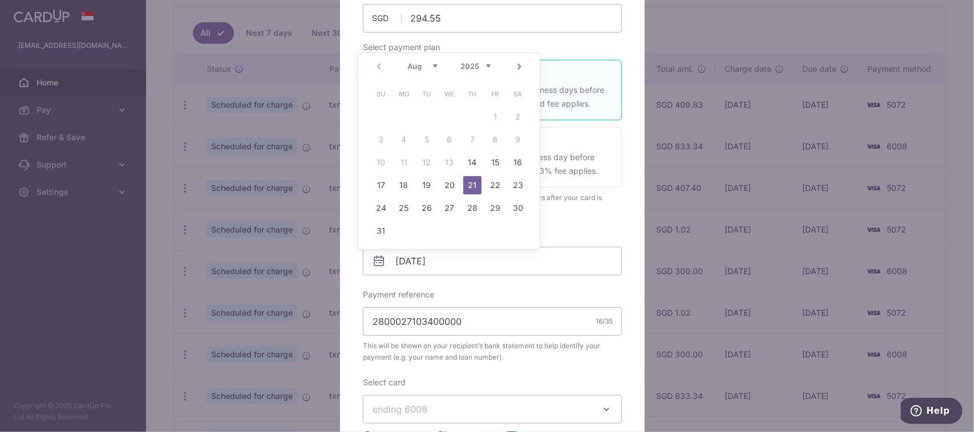
click at [517, 67] on link "Next" at bounding box center [519, 67] width 14 height 14
click at [469, 114] on link "4" at bounding box center [472, 117] width 18 height 18
type input "[DATE]"
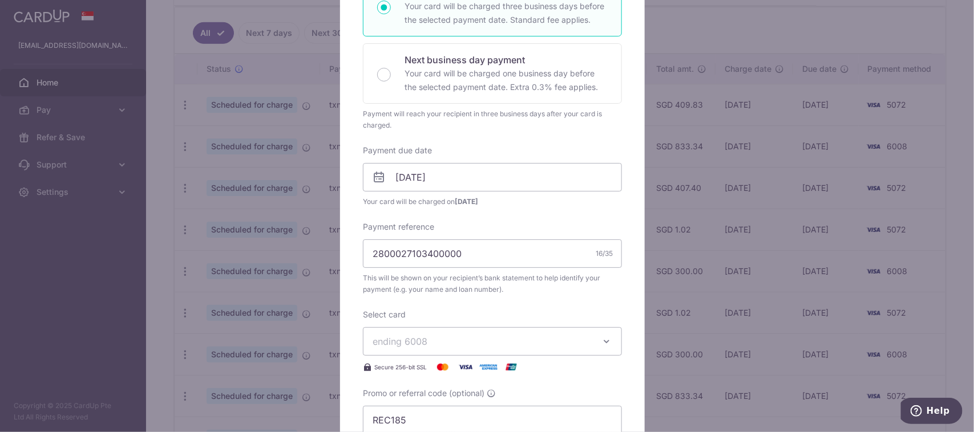
scroll to position [356, 0]
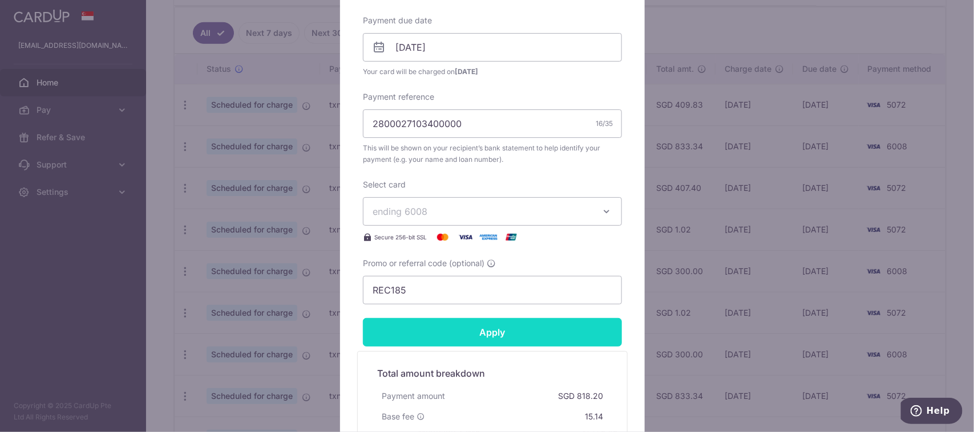
click at [506, 332] on input "Apply" at bounding box center [492, 332] width 259 height 29
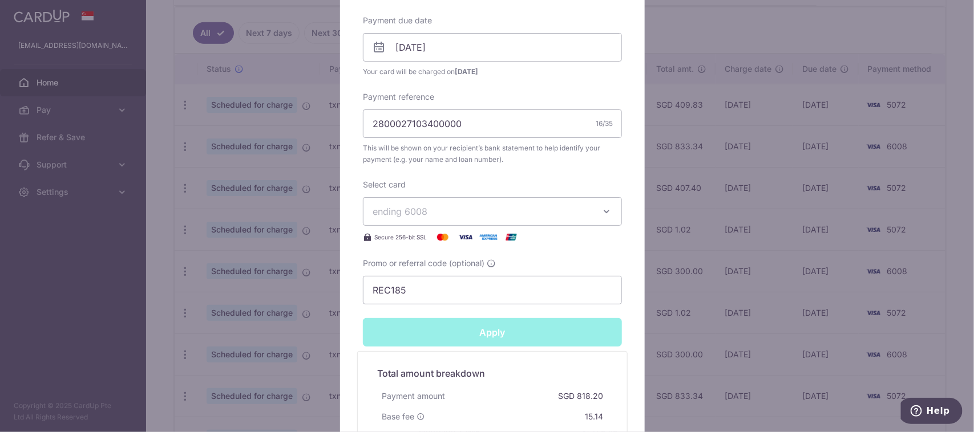
type input "Successfully Applied"
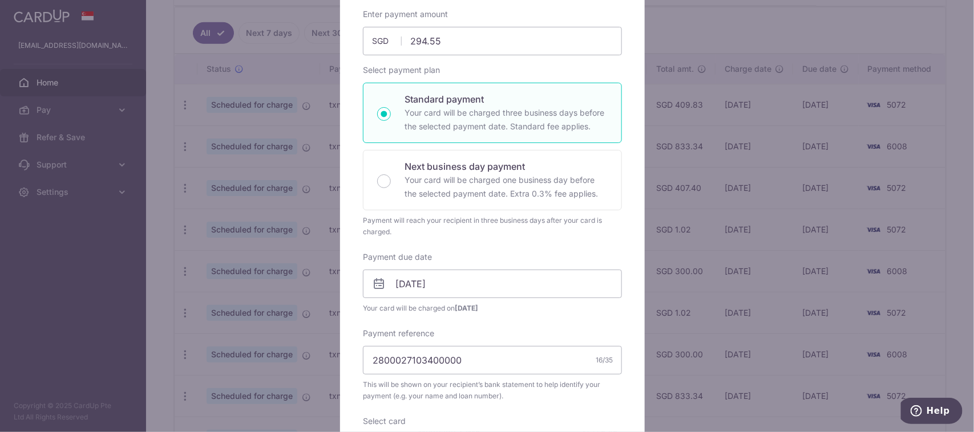
scroll to position [0, 0]
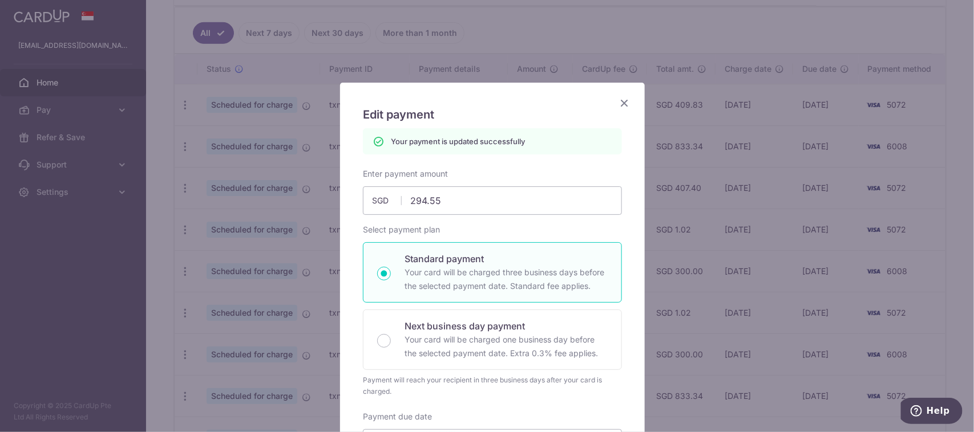
click at [619, 101] on icon "Close" at bounding box center [624, 103] width 14 height 14
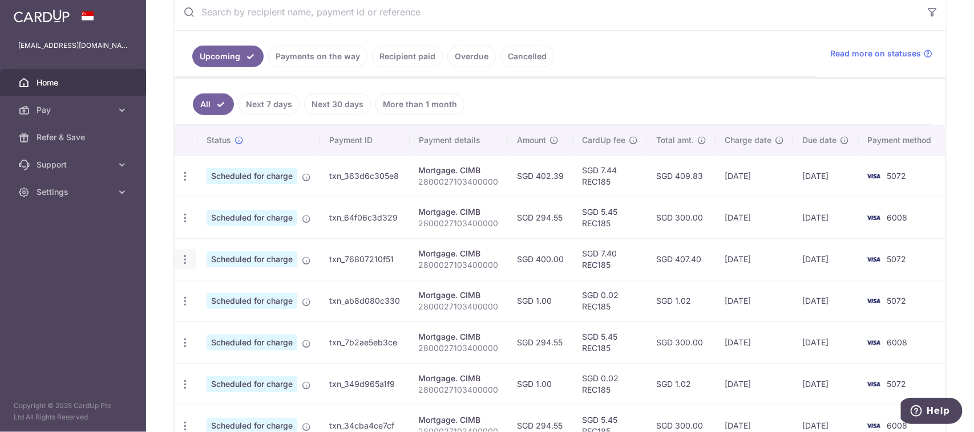
click at [180, 183] on icon "button" at bounding box center [185, 177] width 12 height 12
click at [240, 293] on span "Update payment" at bounding box center [246, 291] width 78 height 14
radio input "true"
type input "400.00"
type input "14/09/2025"
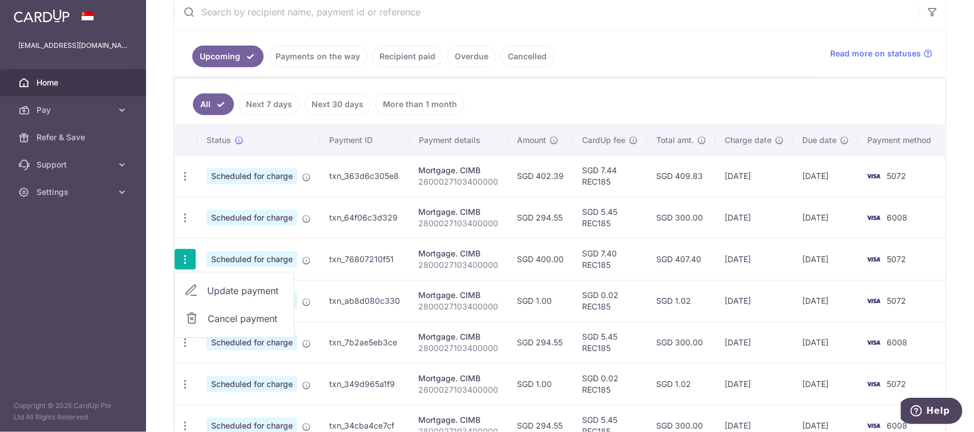
type input "2800027103400000"
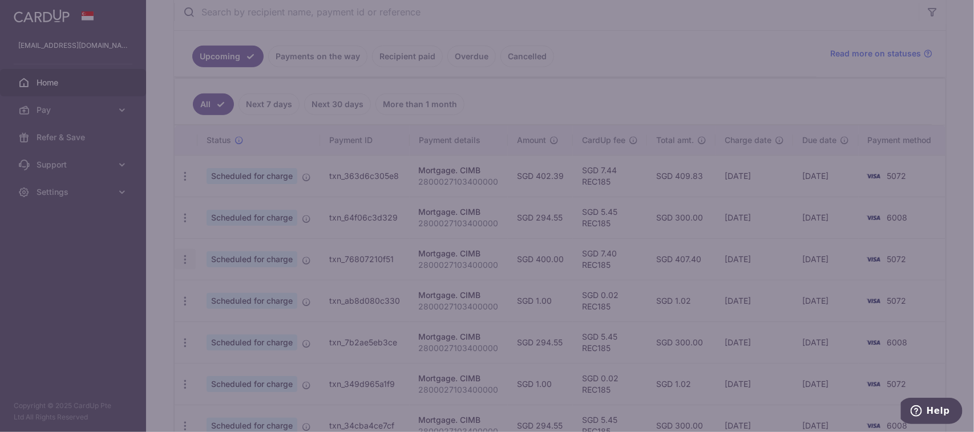
type input "REC185"
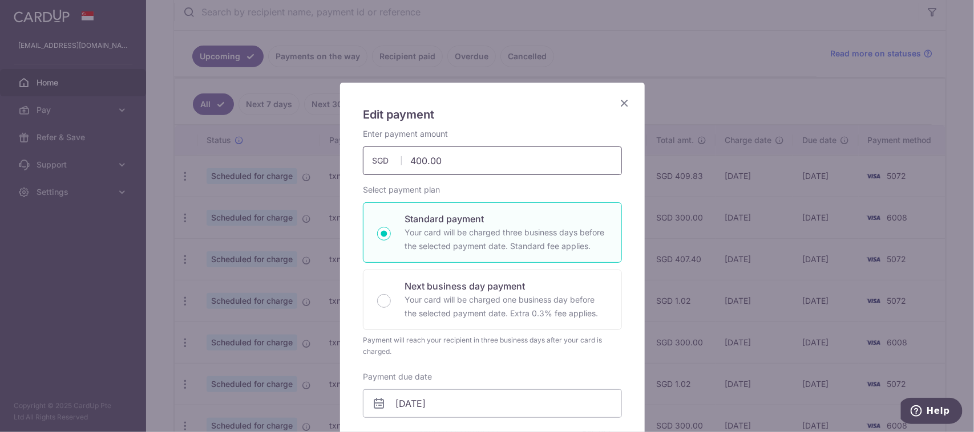
drag, startPoint x: 442, startPoint y: 167, endPoint x: 355, endPoint y: 155, distance: 87.6
click at [356, 155] on div "Enter payment amount 400.00 400.00 SGD To change the payment amount, please can…" at bounding box center [492, 151] width 273 height 47
type input "818.20"
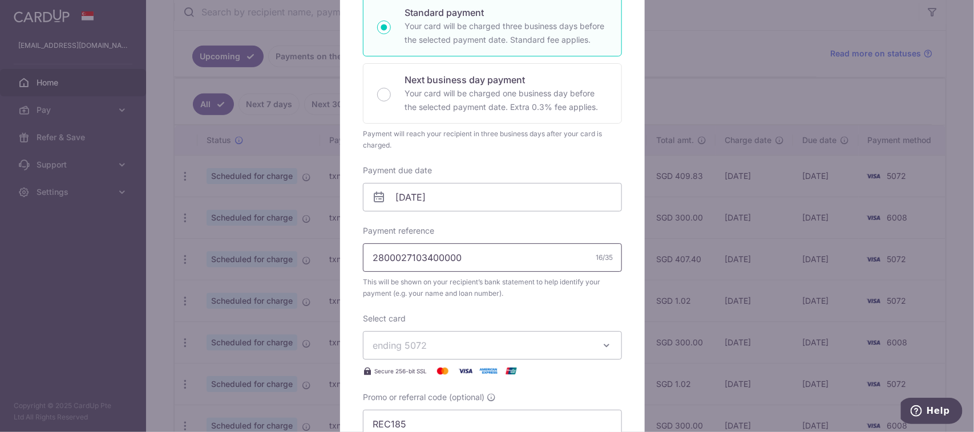
scroll to position [214, 0]
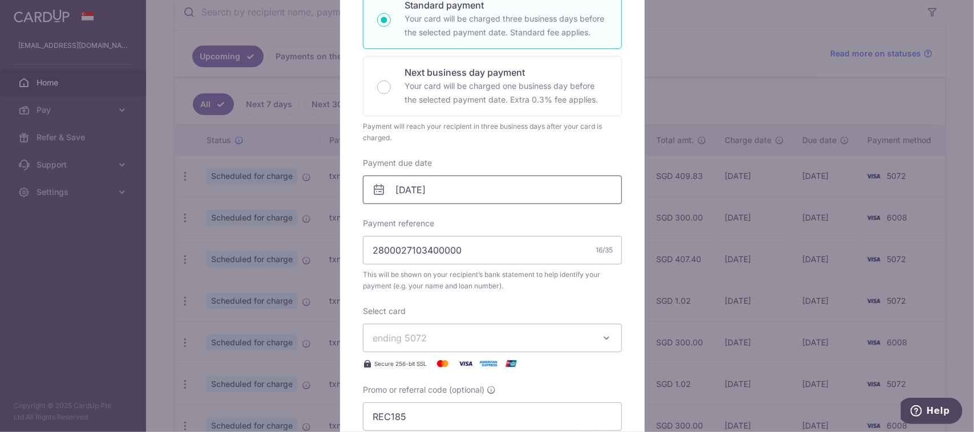
click at [447, 189] on input "14/09/2025" at bounding box center [492, 190] width 259 height 29
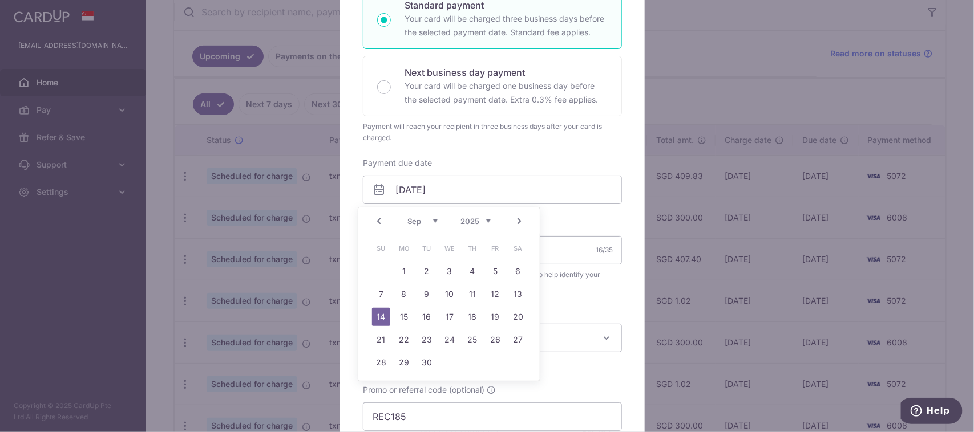
click at [378, 223] on link "Prev" at bounding box center [379, 221] width 14 height 14
click at [471, 338] on link "21" at bounding box center [472, 340] width 18 height 18
type input "[DATE]"
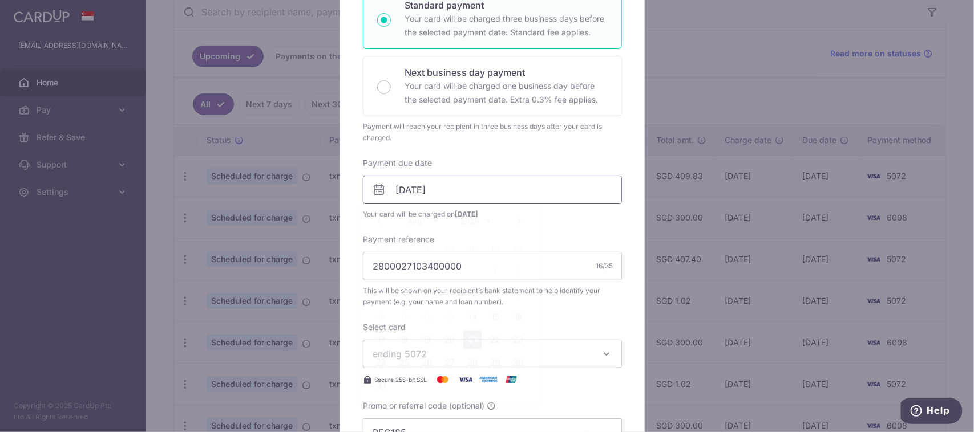
click at [456, 191] on input "[DATE]" at bounding box center [492, 190] width 259 height 29
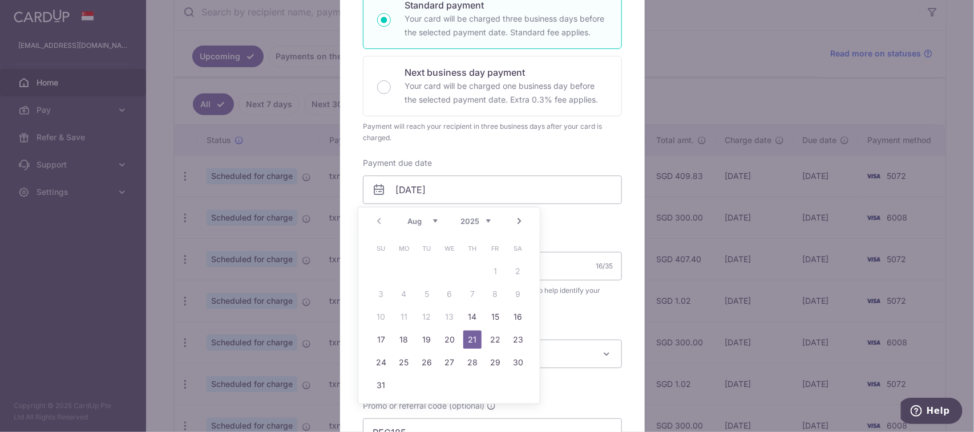
click at [477, 335] on link "21" at bounding box center [472, 340] width 18 height 18
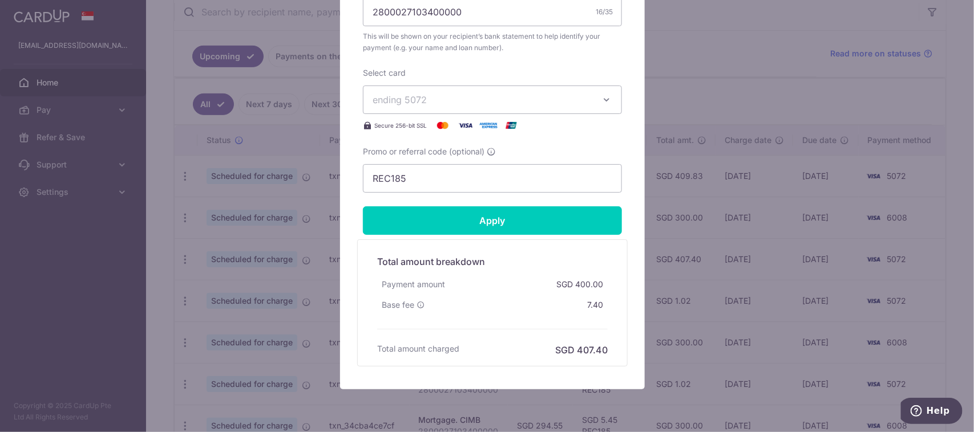
scroll to position [499, 0]
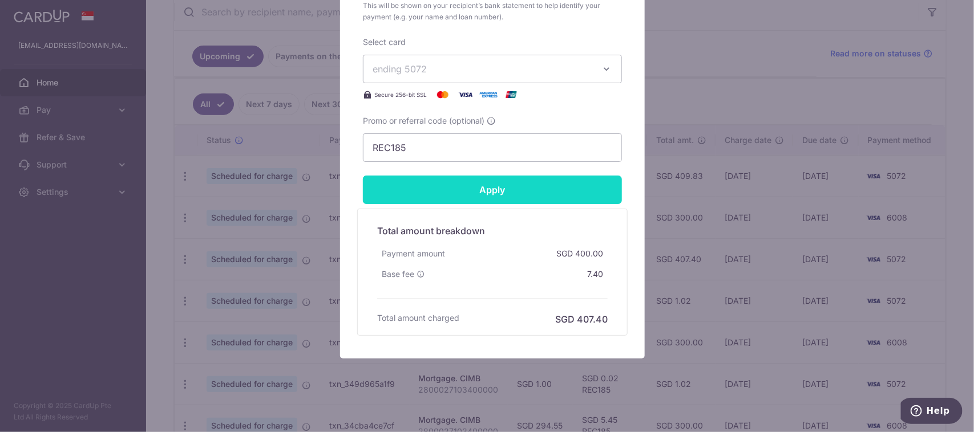
click at [492, 196] on input "Apply" at bounding box center [492, 190] width 259 height 29
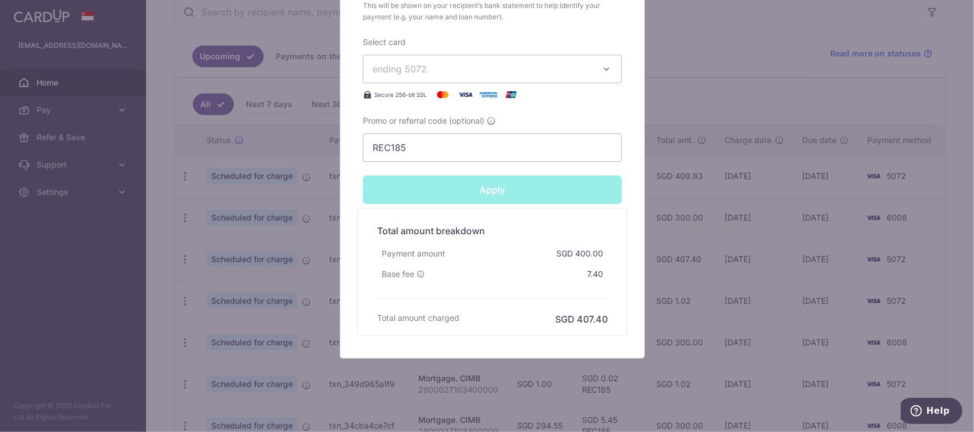
type input "Successfully Applied"
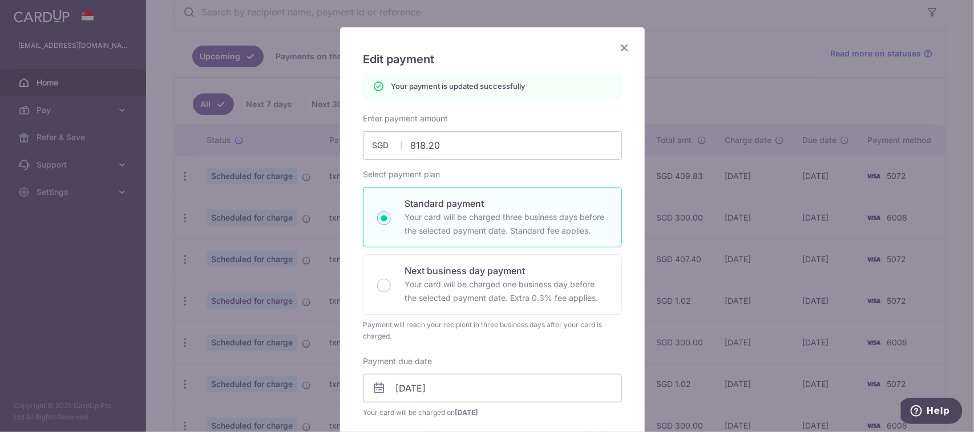
scroll to position [0, 0]
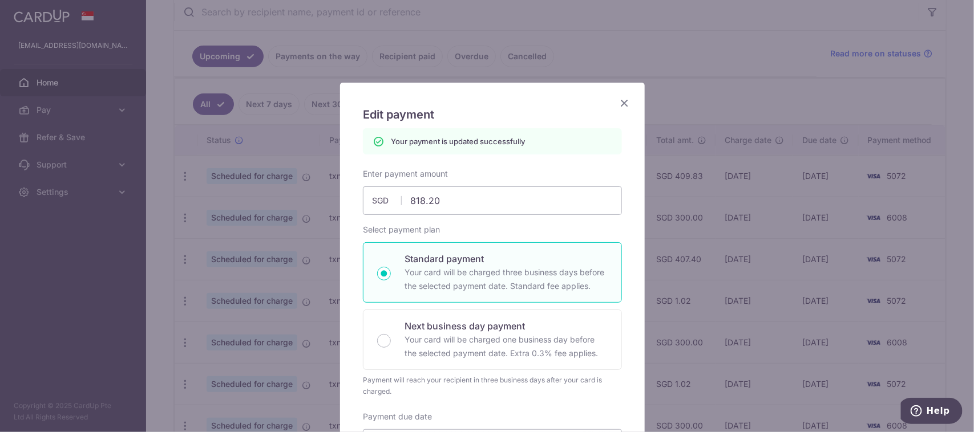
click at [620, 102] on icon "Close" at bounding box center [624, 103] width 14 height 14
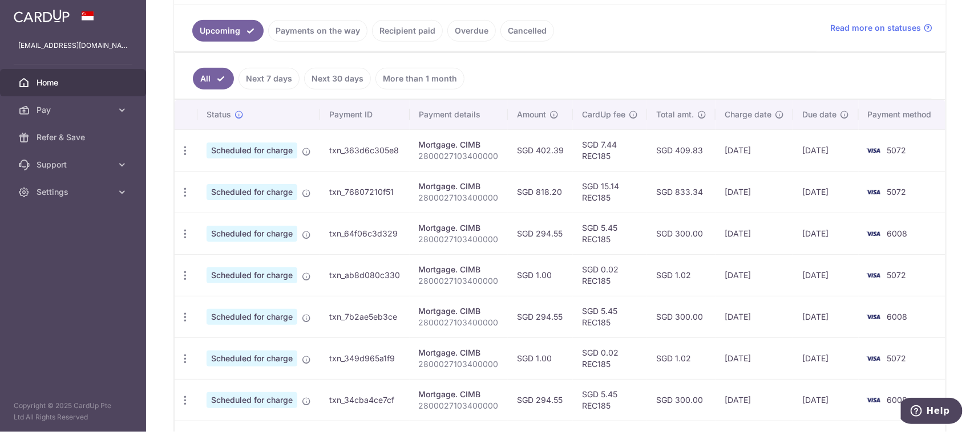
scroll to position [285, 0]
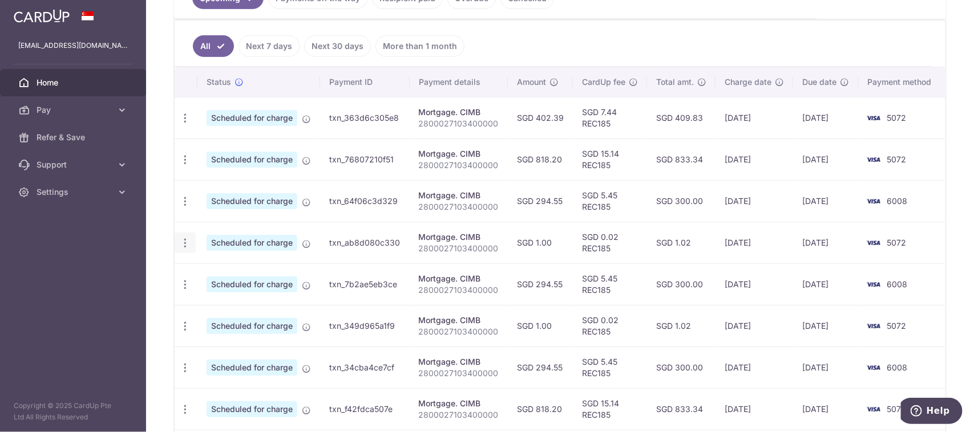
click at [181, 124] on icon "button" at bounding box center [185, 118] width 12 height 12
click at [237, 278] on span "Update payment" at bounding box center [246, 274] width 78 height 14
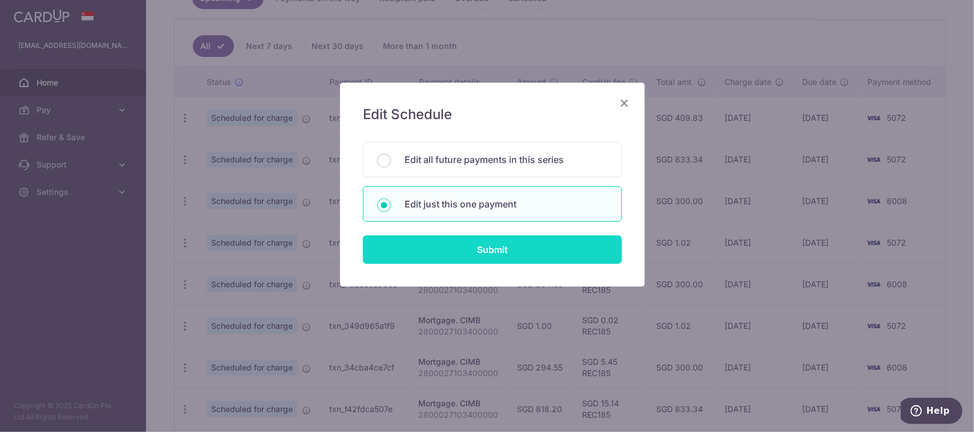
click at [471, 245] on input "Submit" at bounding box center [492, 250] width 259 height 29
radio input "true"
type input "1.00"
type input "[DATE]"
type input "2800027103400000"
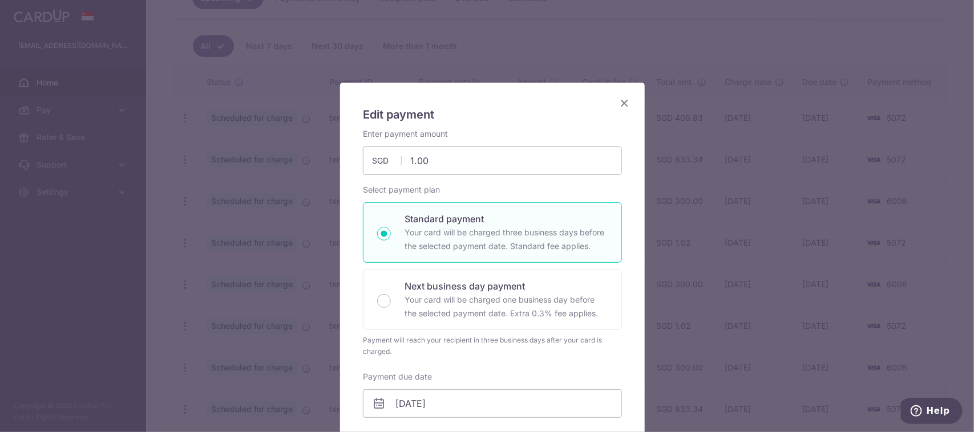
type input "REC185"
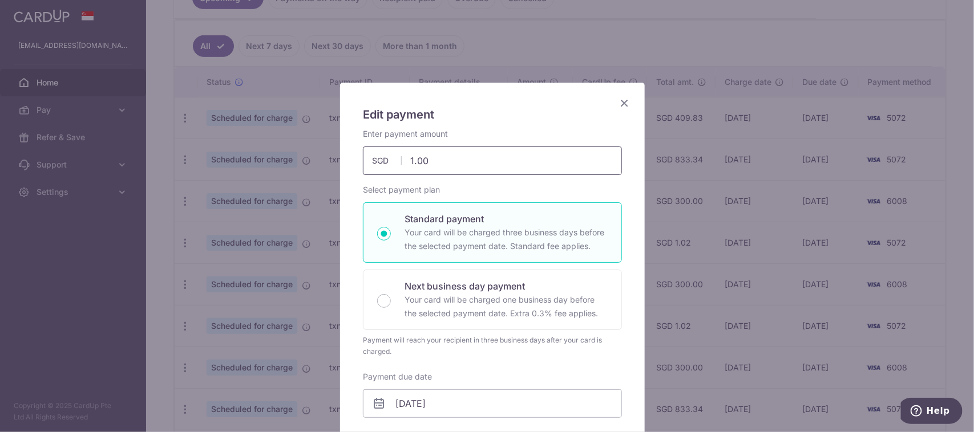
drag, startPoint x: 440, startPoint y: 163, endPoint x: 367, endPoint y: 158, distance: 73.7
click at [367, 158] on div "1.00 1.00 SGD" at bounding box center [492, 161] width 259 height 29
type input "818.20"
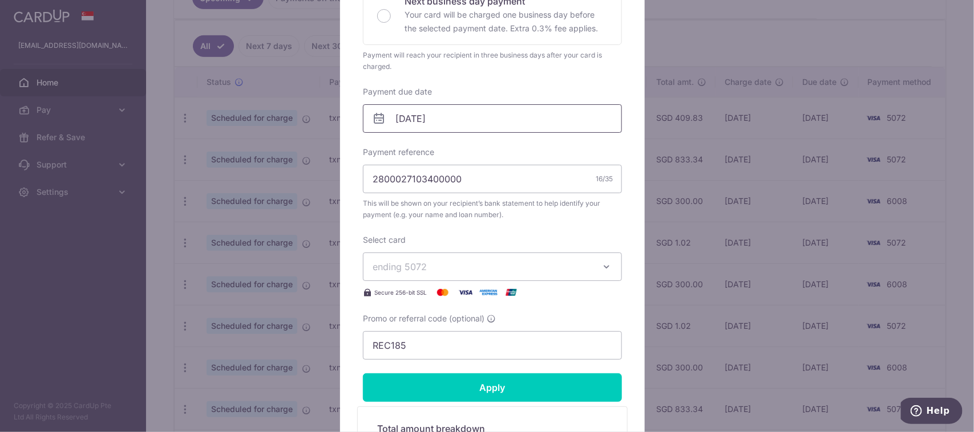
click at [517, 120] on input "[DATE]" at bounding box center [492, 118] width 259 height 29
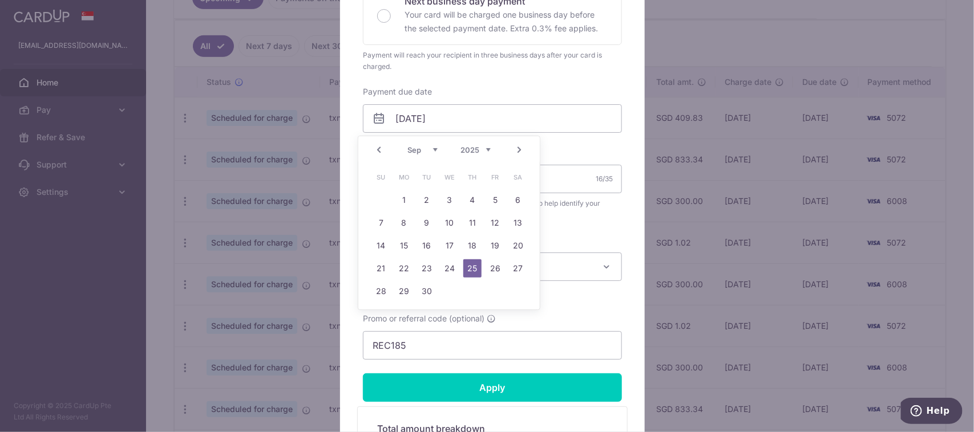
click at [578, 226] on div "Enter payment amount 818.20 818.20 SGD To change the payment amount, please can…" at bounding box center [492, 101] width 259 height 517
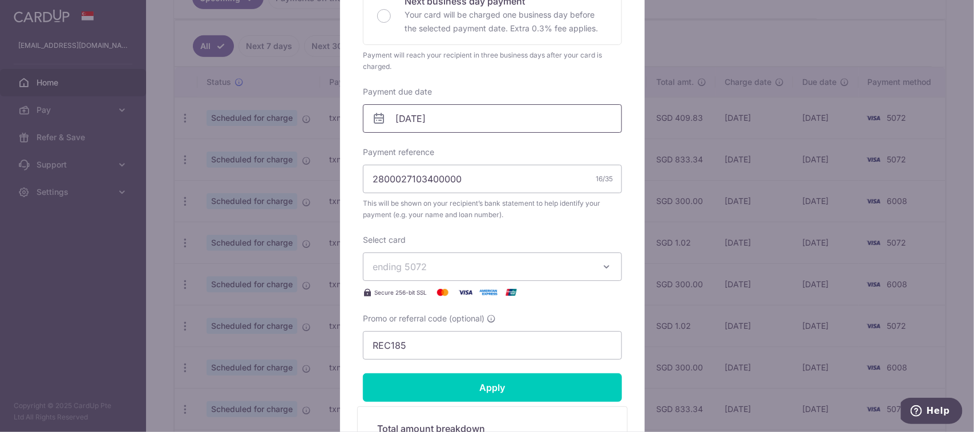
click at [486, 111] on input "[DATE]" at bounding box center [492, 118] width 259 height 29
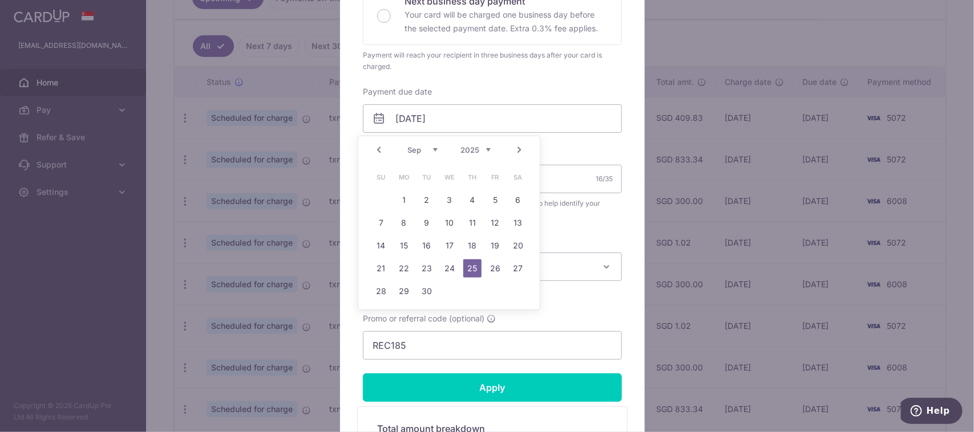
click at [476, 263] on link "25" at bounding box center [472, 269] width 18 height 18
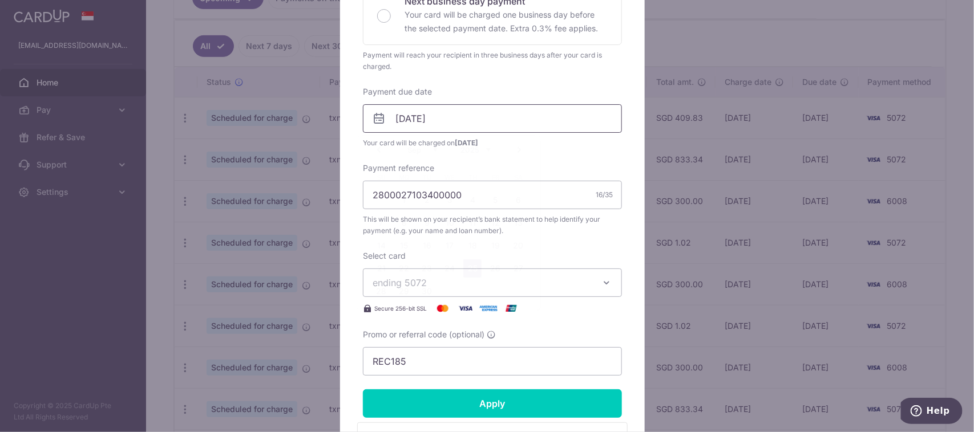
click at [482, 113] on input "[DATE]" at bounding box center [492, 118] width 259 height 29
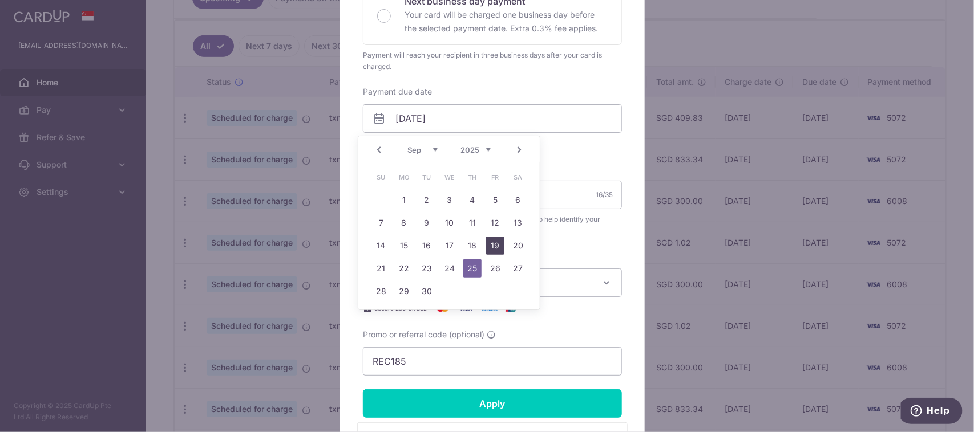
click at [490, 245] on link "19" at bounding box center [495, 246] width 18 height 18
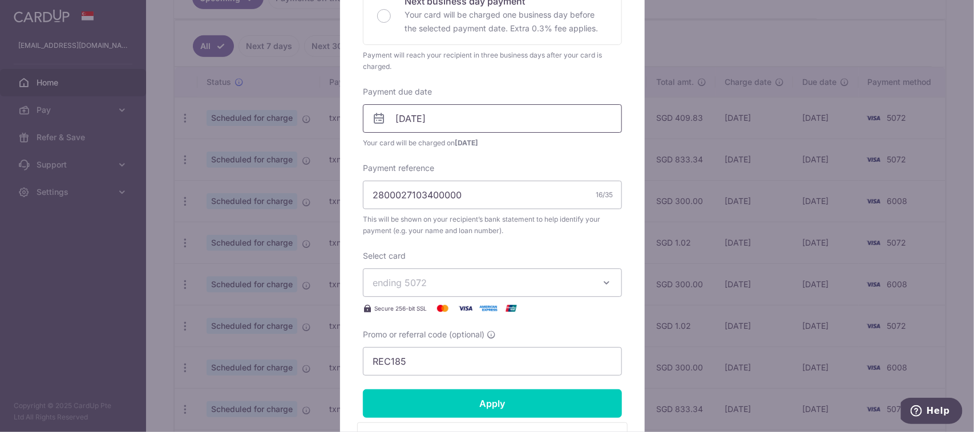
click at [499, 119] on input "19/09/2025" at bounding box center [492, 118] width 259 height 29
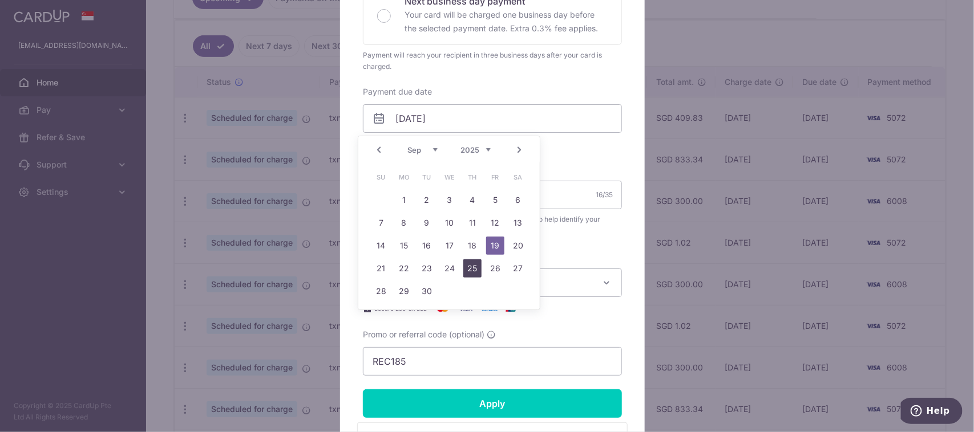
click at [471, 266] on link "25" at bounding box center [472, 269] width 18 height 18
type input "[DATE]"
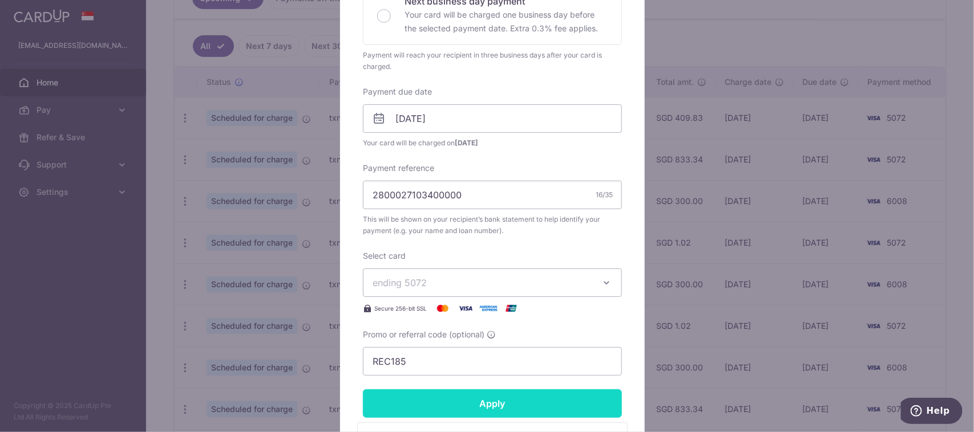
click at [480, 402] on input "Apply" at bounding box center [492, 404] width 259 height 29
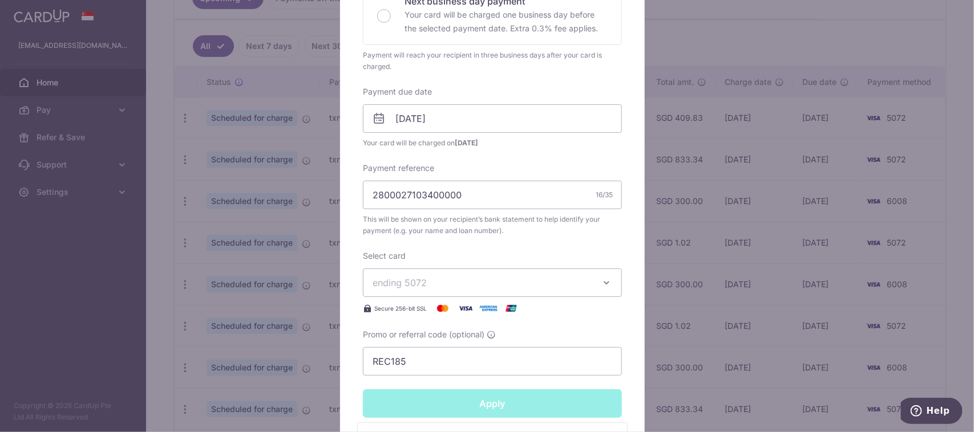
type input "Successfully Applied"
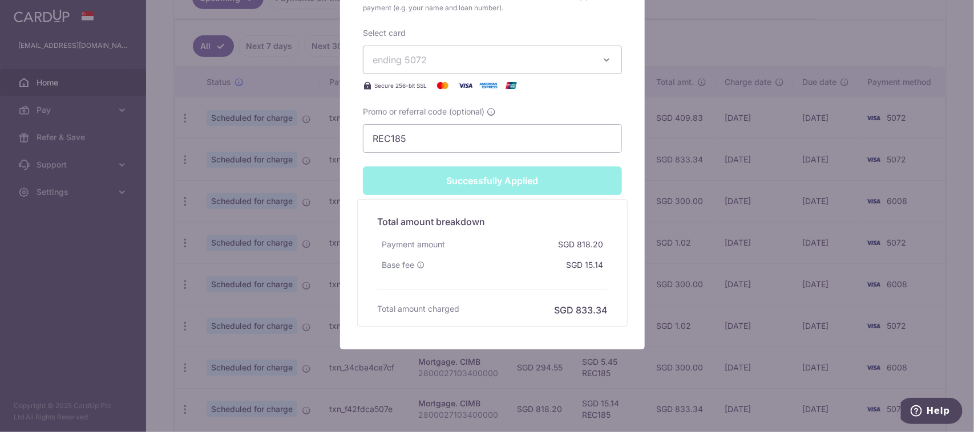
scroll to position [0, 0]
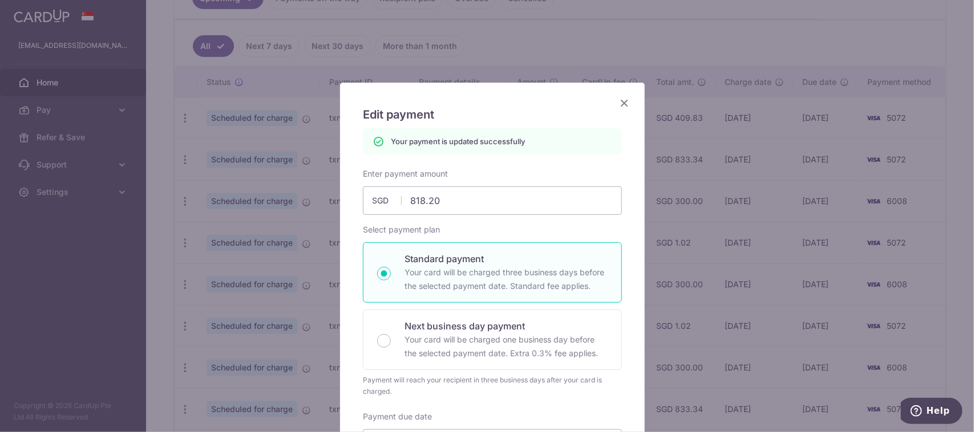
click at [622, 102] on icon "Close" at bounding box center [624, 103] width 14 height 14
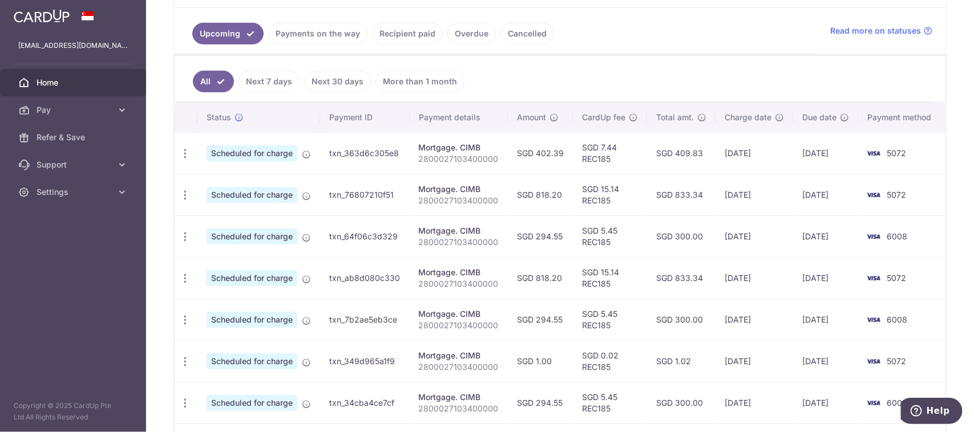
scroll to position [285, 0]
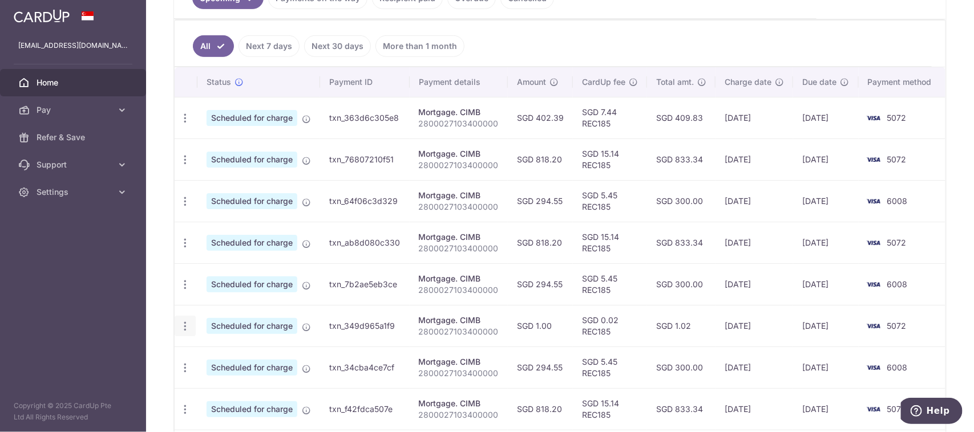
click at [184, 124] on icon "button" at bounding box center [185, 118] width 12 height 12
click at [252, 361] on span "Update payment" at bounding box center [246, 358] width 78 height 14
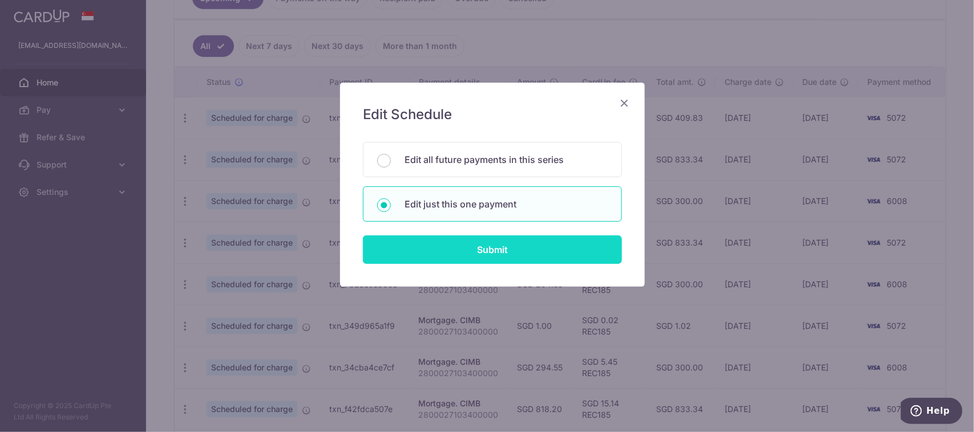
click at [448, 245] on input "Submit" at bounding box center [492, 250] width 259 height 29
radio input "true"
type input "1.00"
type input "23/10/2025"
type input "2800027103400000"
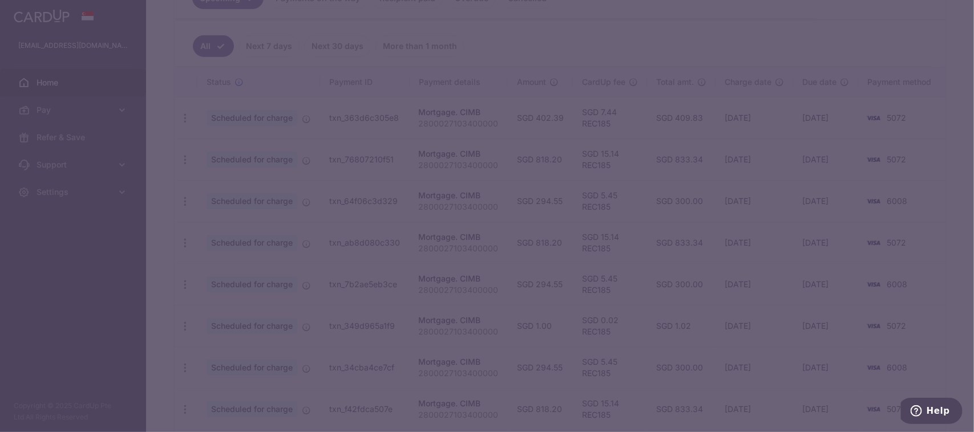
type input "REC185"
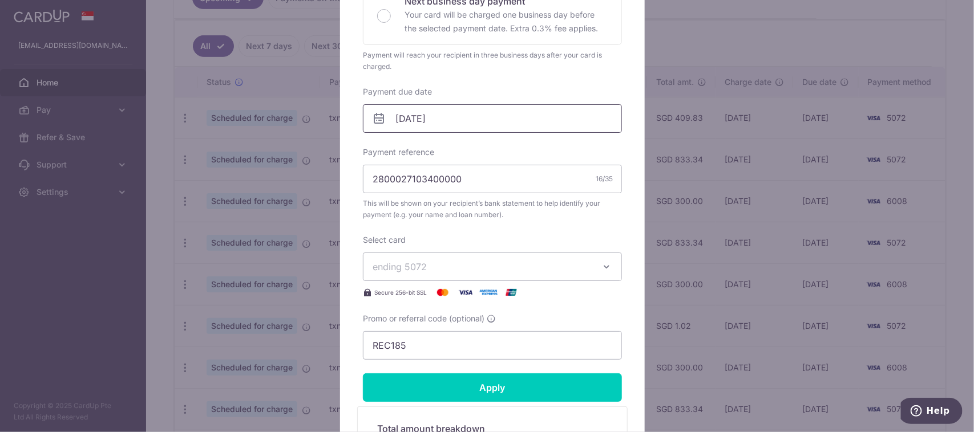
click at [482, 118] on input "23/10/2025" at bounding box center [492, 118] width 259 height 29
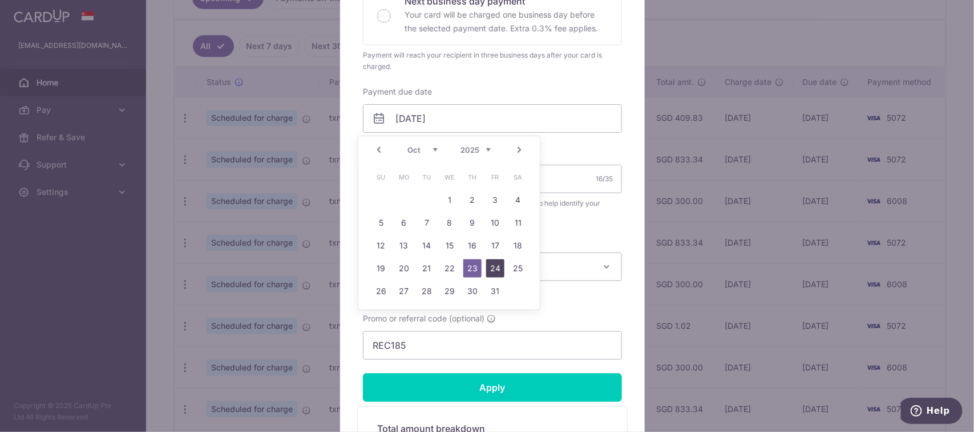
click at [496, 264] on link "24" at bounding box center [495, 269] width 18 height 18
type input "[DATE]"
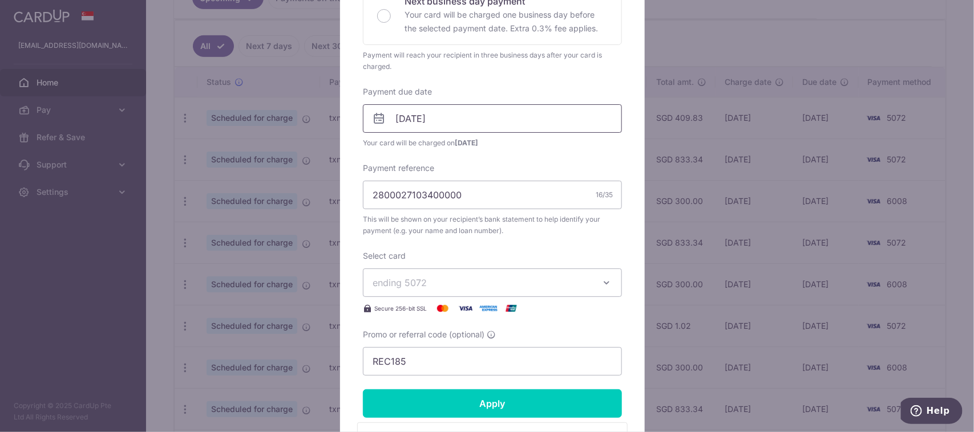
click at [500, 116] on input "[DATE]" at bounding box center [492, 118] width 259 height 29
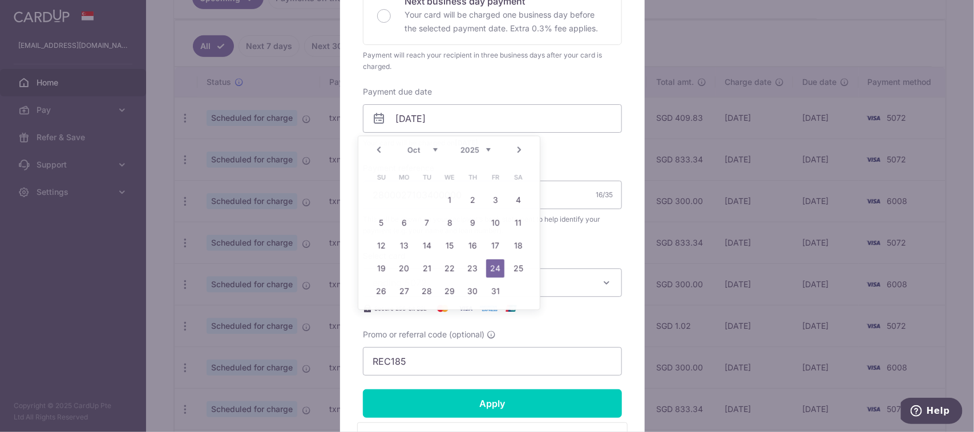
click at [605, 238] on div "Enter payment amount 1.00 1.00 SGD To change the payment amount, please cancel …" at bounding box center [492, 109] width 259 height 533
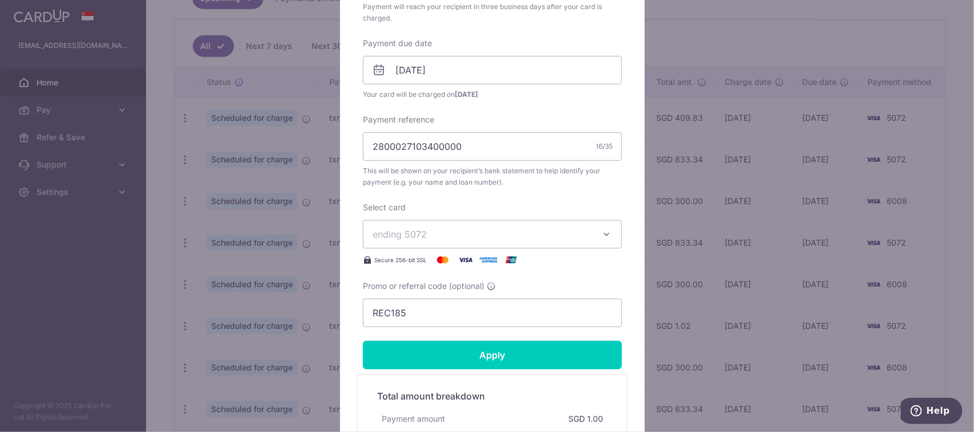
scroll to position [356, 0]
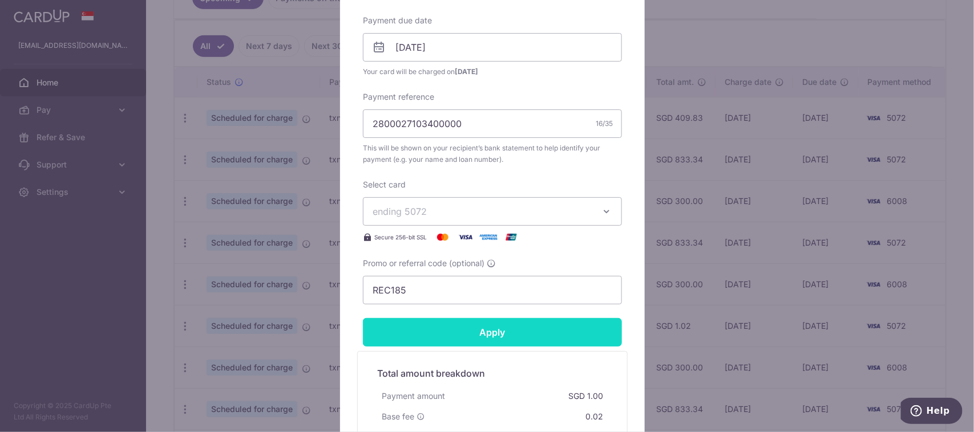
click at [504, 329] on input "Apply" at bounding box center [492, 332] width 259 height 29
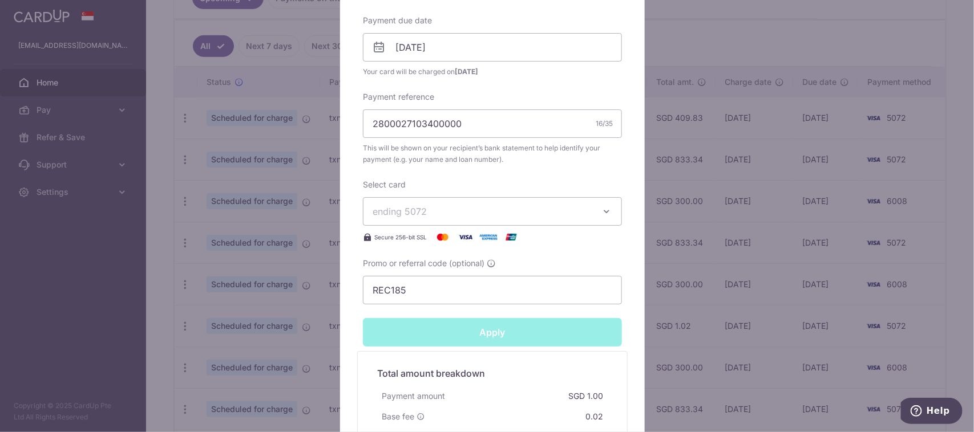
type input "Successfully Applied"
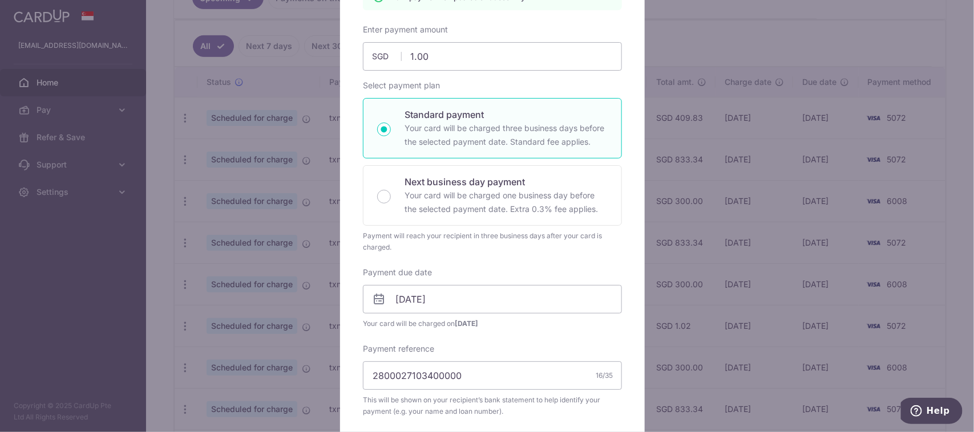
scroll to position [0, 0]
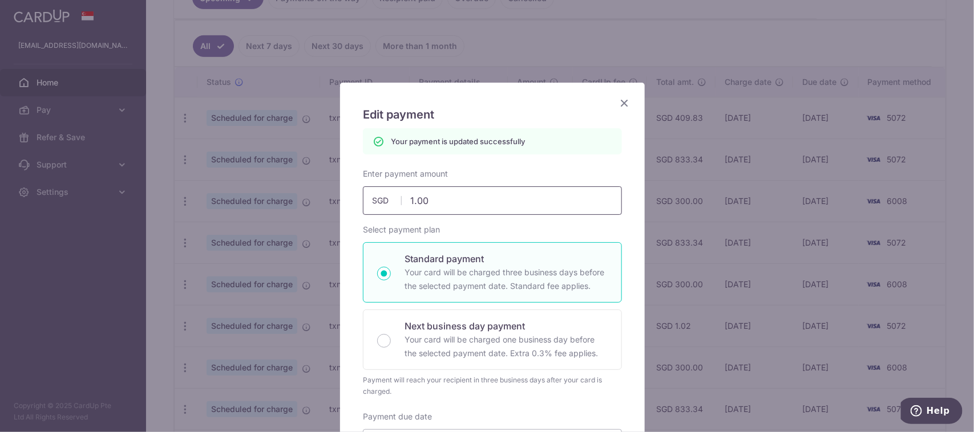
drag, startPoint x: 449, startPoint y: 202, endPoint x: 386, endPoint y: 203, distance: 62.7
click at [386, 203] on div "1.00 1.00 SGD" at bounding box center [492, 201] width 259 height 29
type input "8"
type input "Apply"
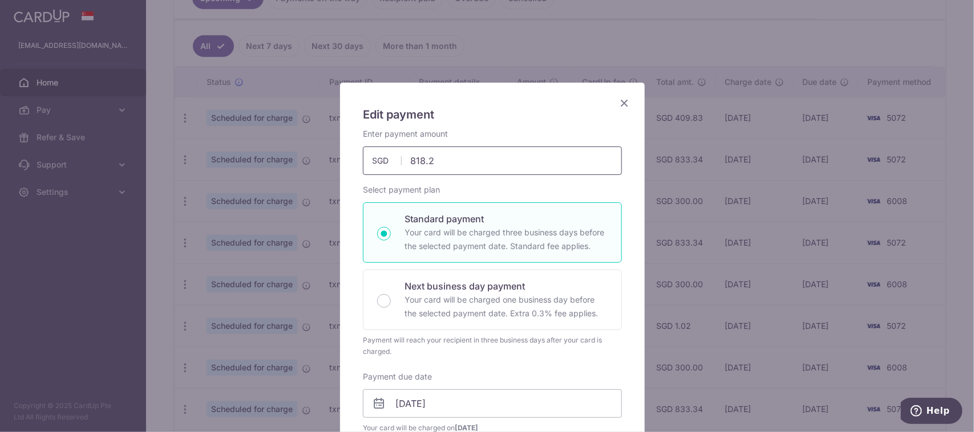
type input "818.20"
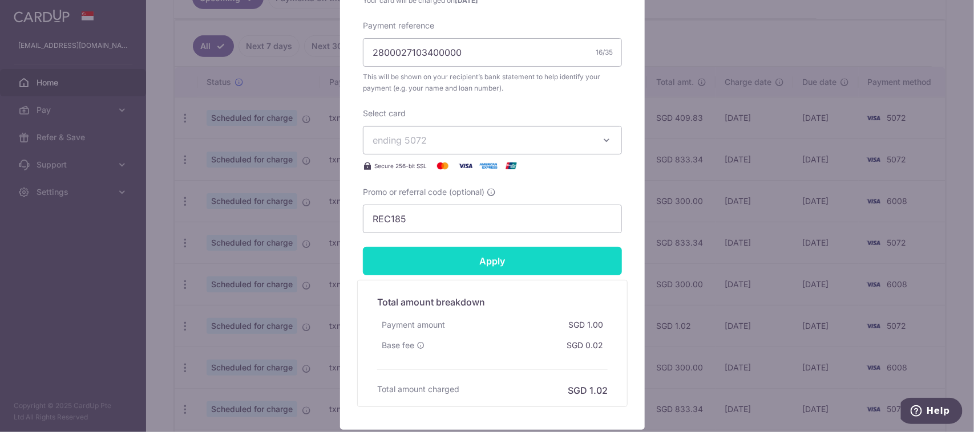
click at [471, 264] on input "Apply" at bounding box center [492, 261] width 259 height 29
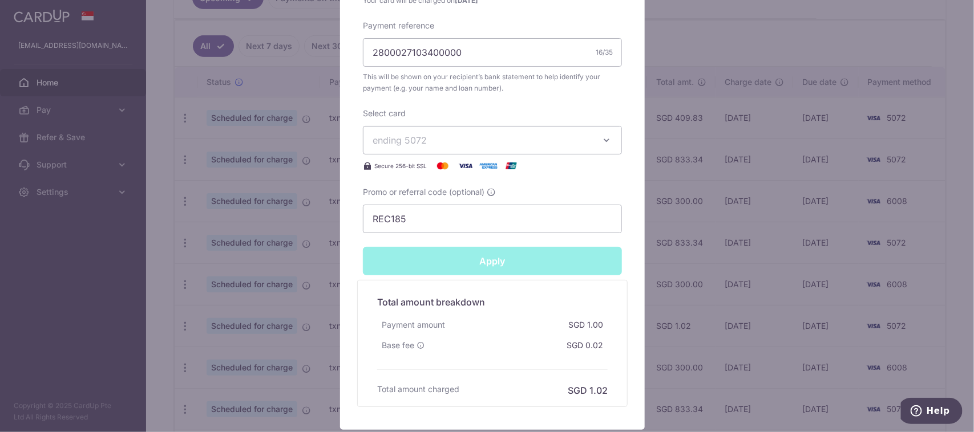
type input "Successfully Applied"
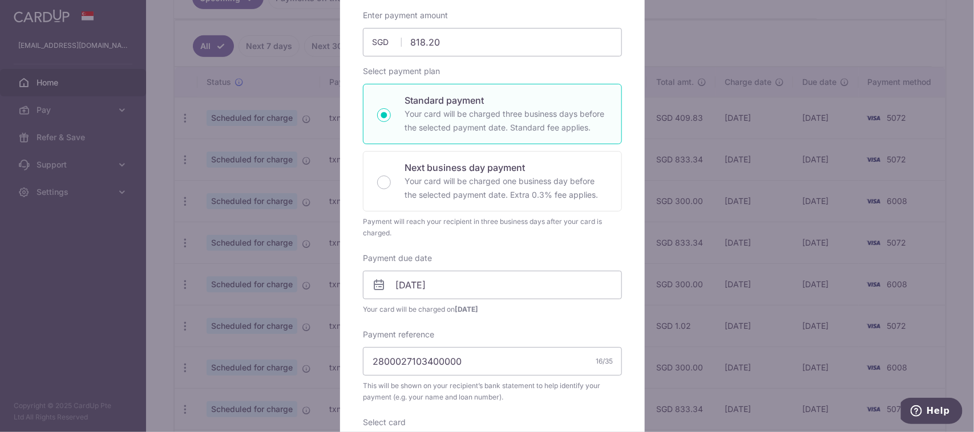
scroll to position [0, 0]
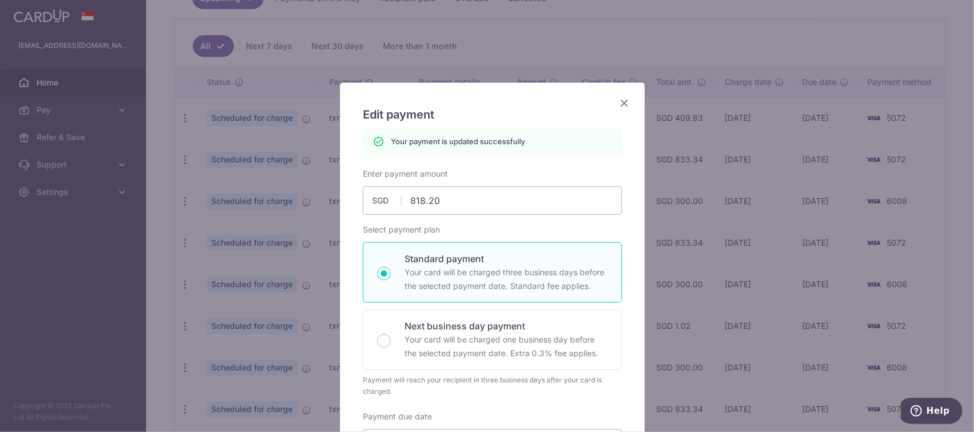
click at [620, 99] on icon "Close" at bounding box center [624, 103] width 14 height 14
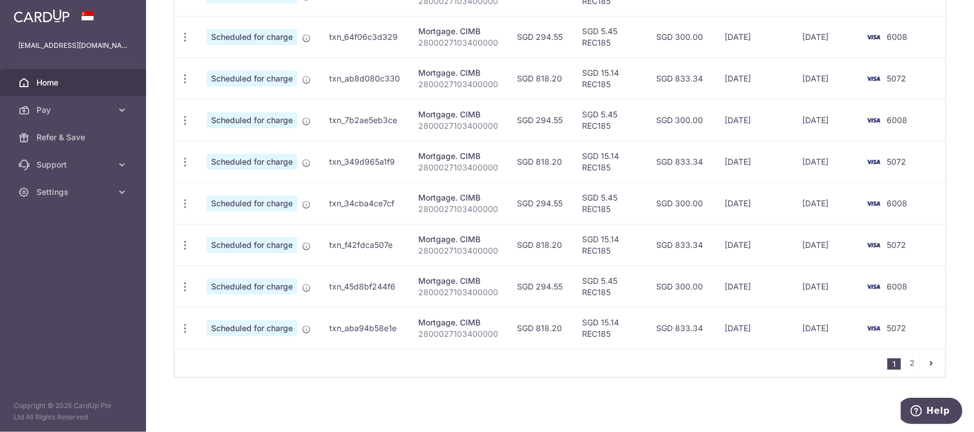
scroll to position [452, 0]
click at [905, 363] on link "2" at bounding box center [912, 363] width 14 height 14
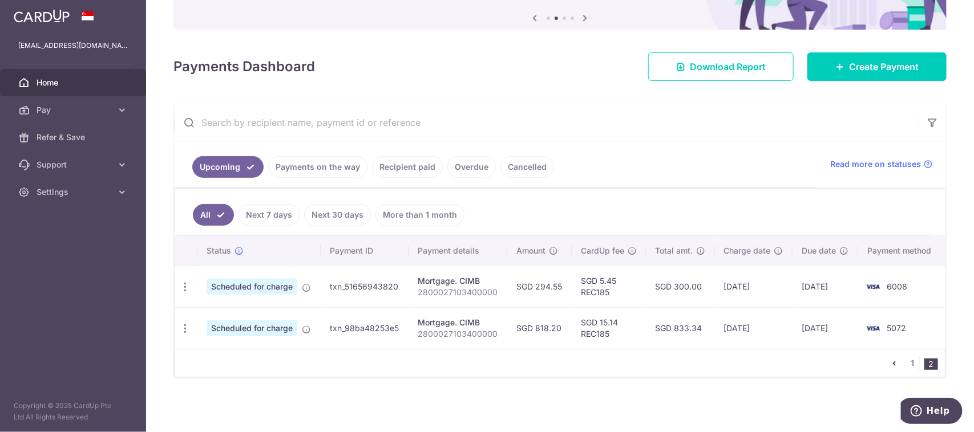
scroll to position [118, 0]
click at [905, 361] on link "1" at bounding box center [912, 363] width 14 height 14
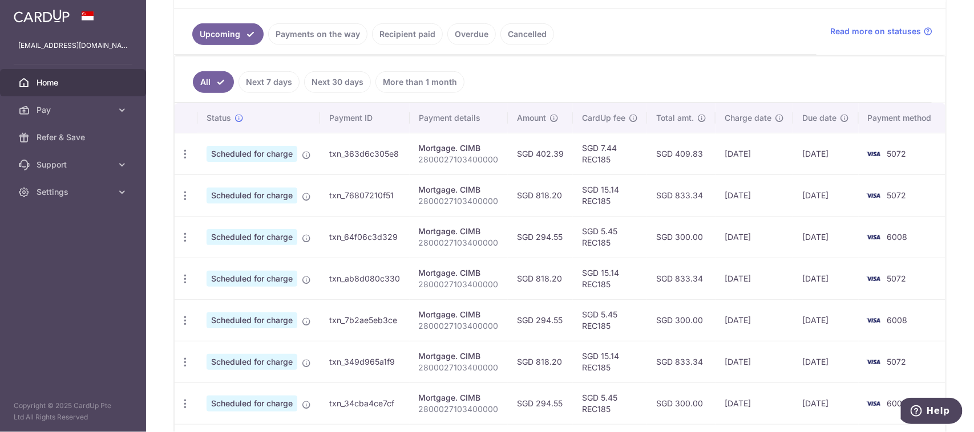
scroll to position [0, 0]
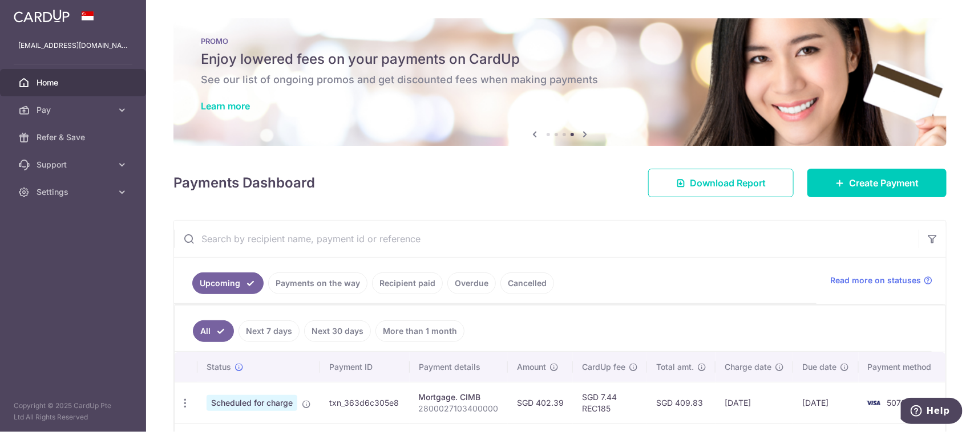
click at [52, 81] on span "Home" at bounding box center [74, 82] width 75 height 11
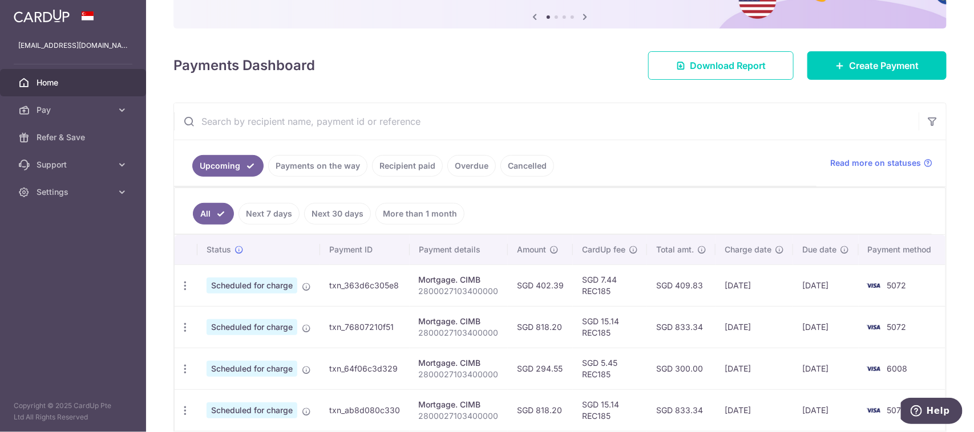
scroll to position [143, 0]
